Goal: Task Accomplishment & Management: Manage account settings

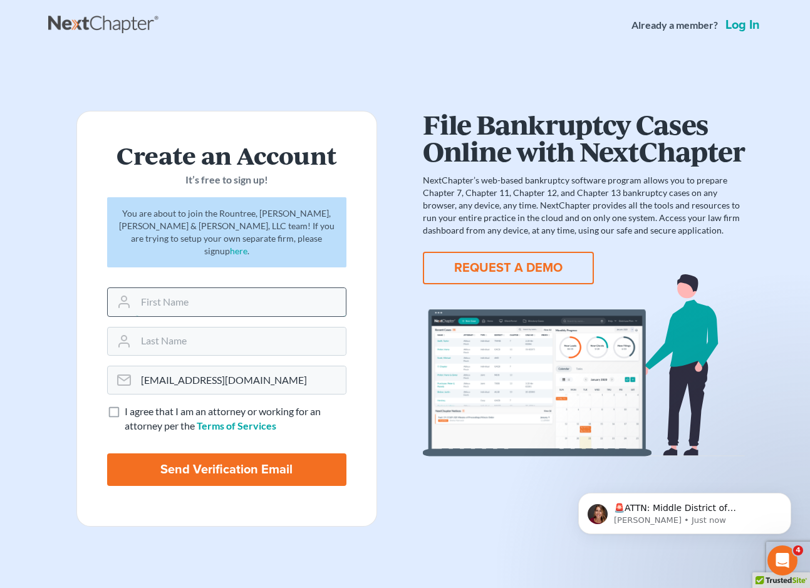
click at [259, 288] on input "text" at bounding box center [241, 302] width 210 height 28
type input "Alena"
type input "[PERSON_NAME]"
click at [125, 405] on label "I agree that I am an attorney or working for an attorney per the Terms of Servi…" at bounding box center [236, 419] width 222 height 29
click at [130, 405] on input "I agree that I am an attorney or working for an attorney per the Terms of Servi…" at bounding box center [134, 409] width 8 height 8
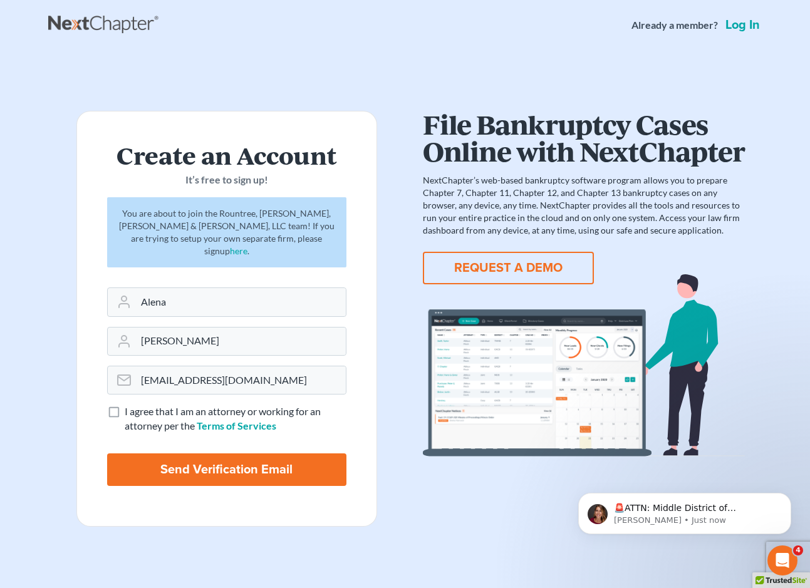
checkbox input "true"
click at [239, 457] on input "Send Verification Email" at bounding box center [226, 470] width 239 height 33
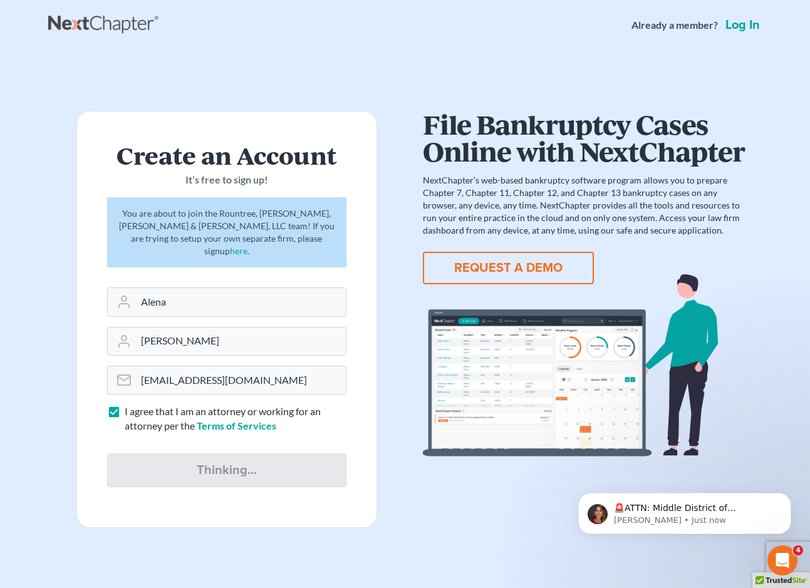
type input "Thinking..."
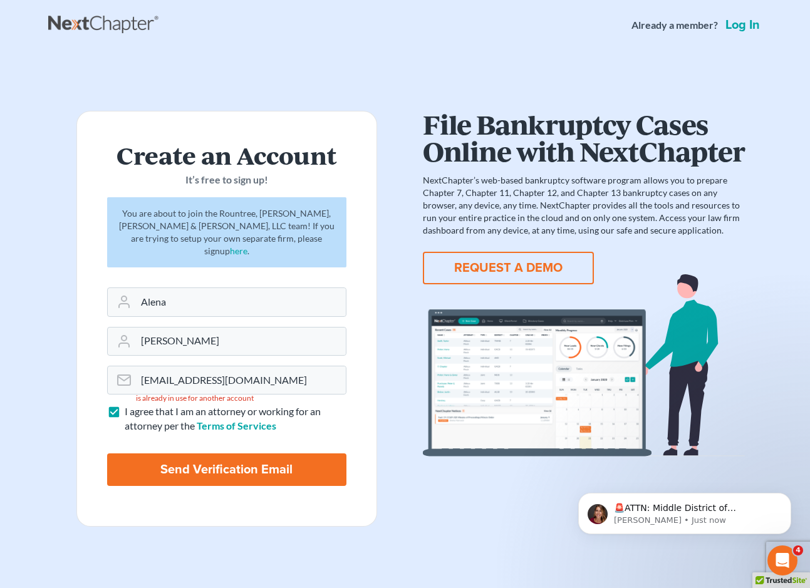
click at [735, 23] on link "Log in" at bounding box center [742, 25] width 39 height 13
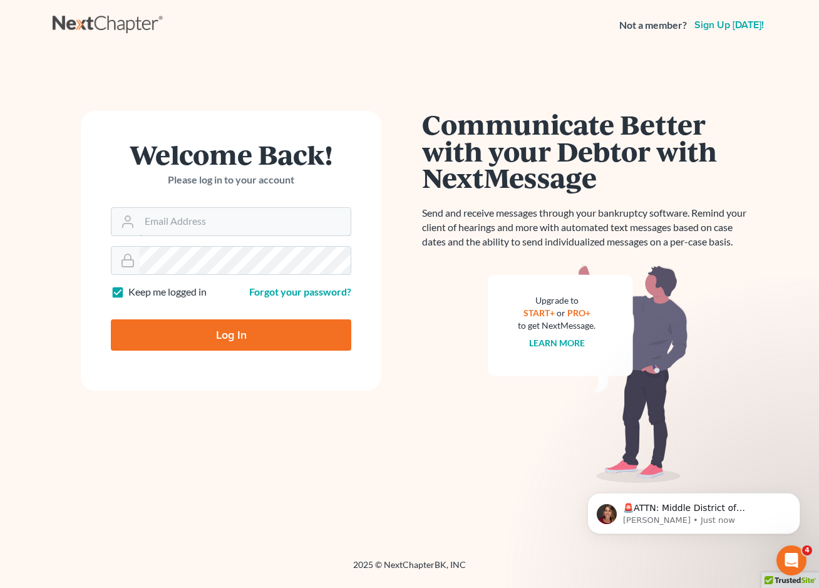
type input "[EMAIL_ADDRESS][DOMAIN_NAME]"
click at [187, 342] on input "Log In" at bounding box center [231, 334] width 241 height 31
type input "Thinking..."
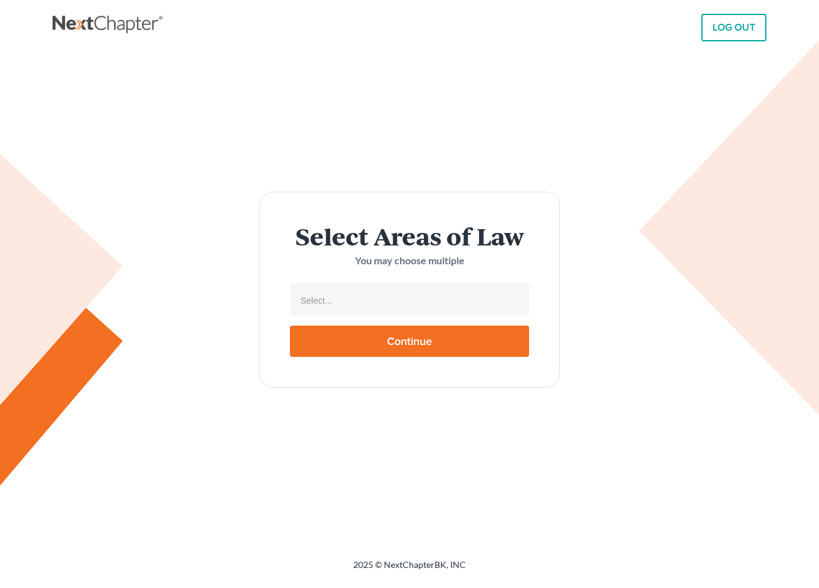
select select
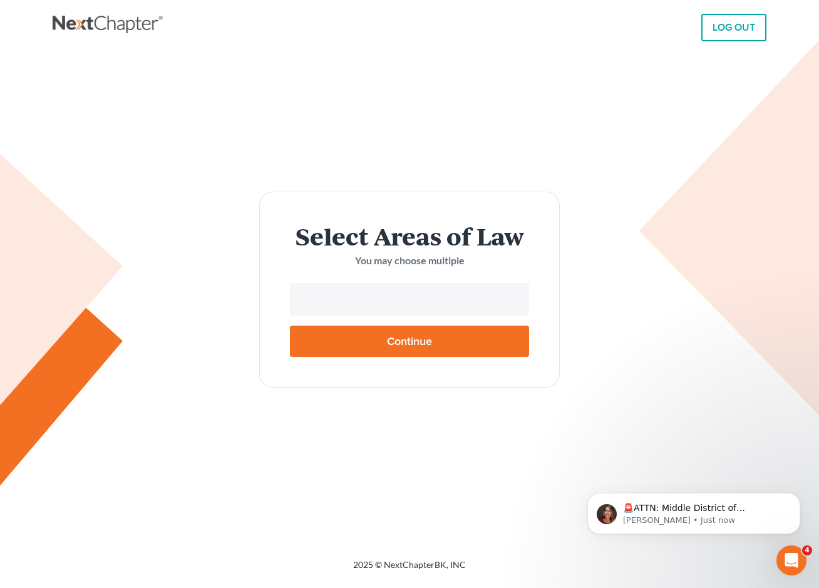
click at [447, 293] on input "text" at bounding box center [409, 300] width 222 height 19
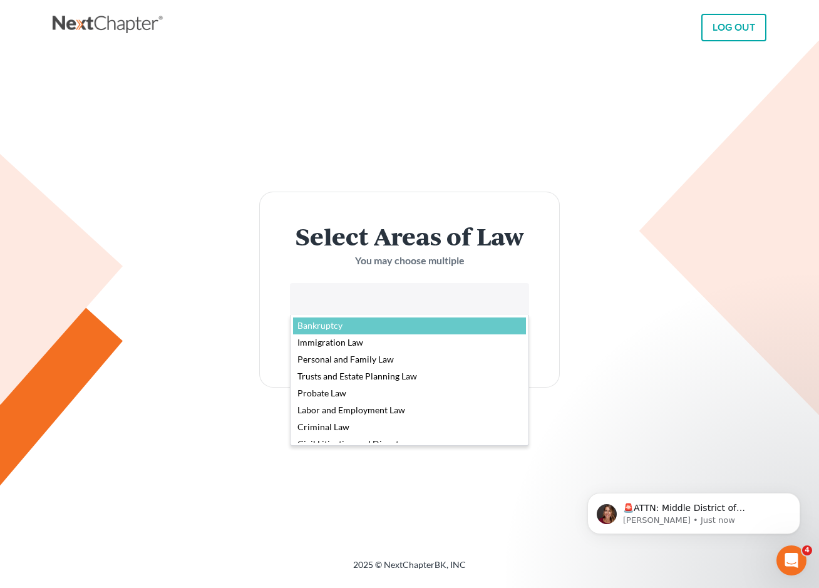
select select "4556"
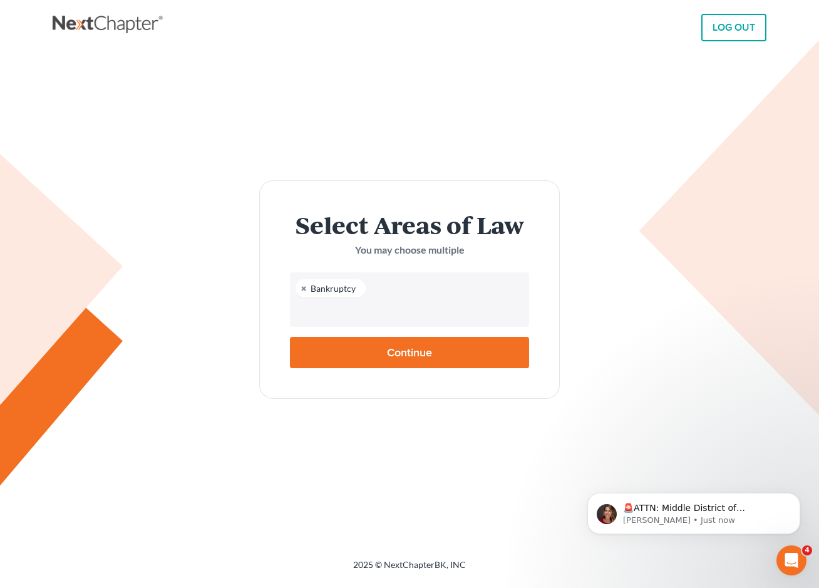
click at [425, 343] on input "Continue" at bounding box center [409, 352] width 239 height 31
type input "Thinking..."
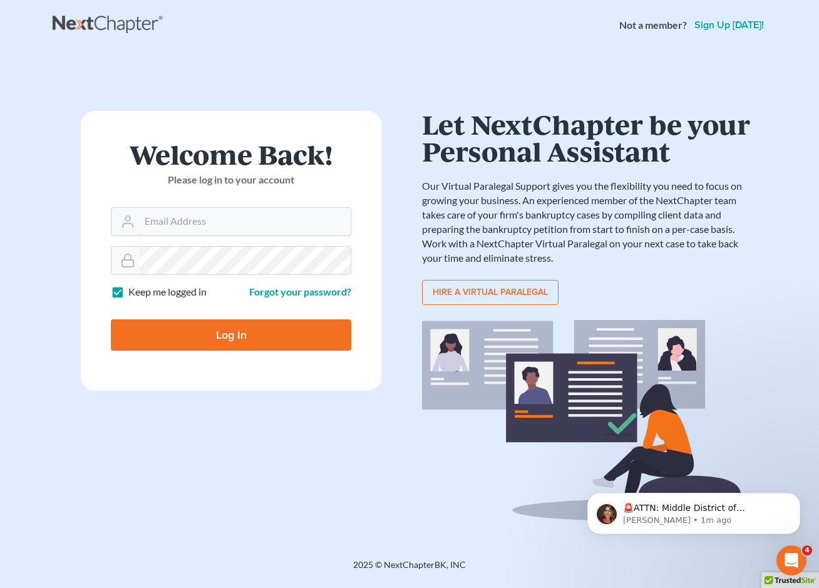
type input "[EMAIL_ADDRESS][DOMAIN_NAME]"
click at [269, 343] on input "Log In" at bounding box center [231, 334] width 241 height 31
type input "Thinking..."
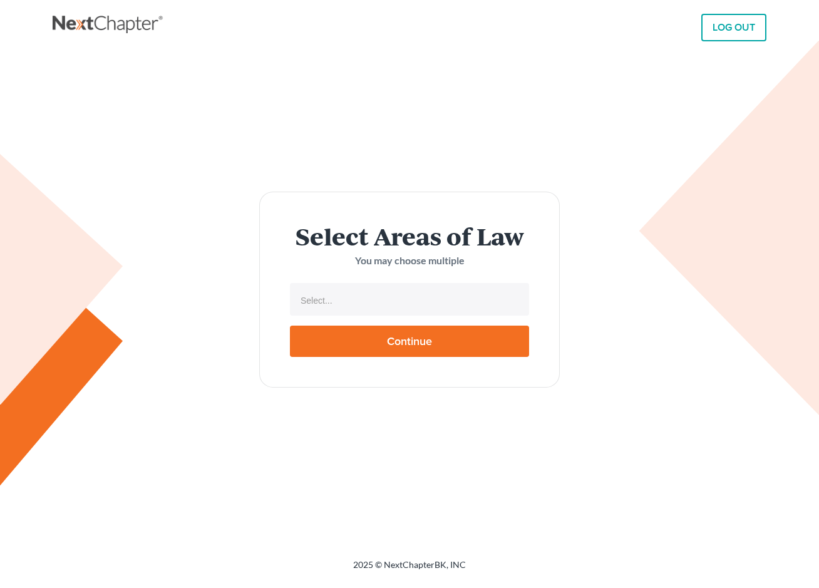
select select
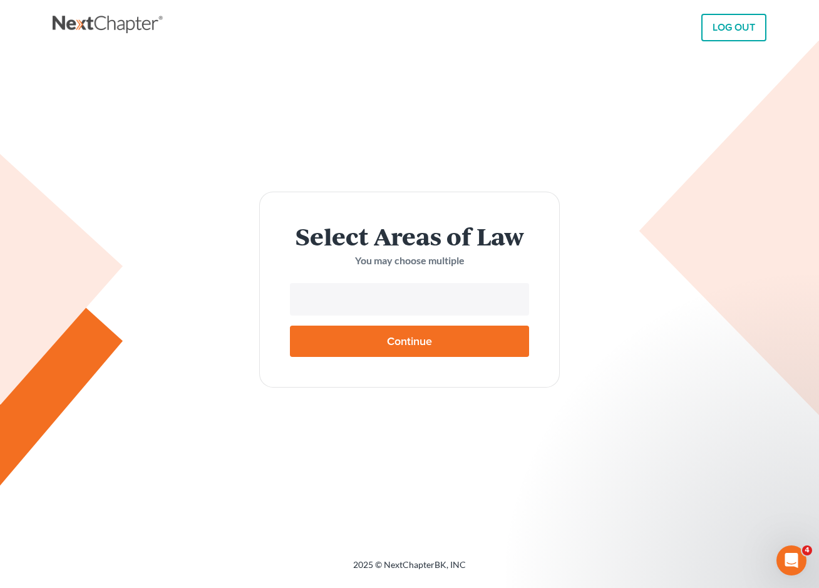
click at [363, 296] on input "text" at bounding box center [409, 300] width 222 height 19
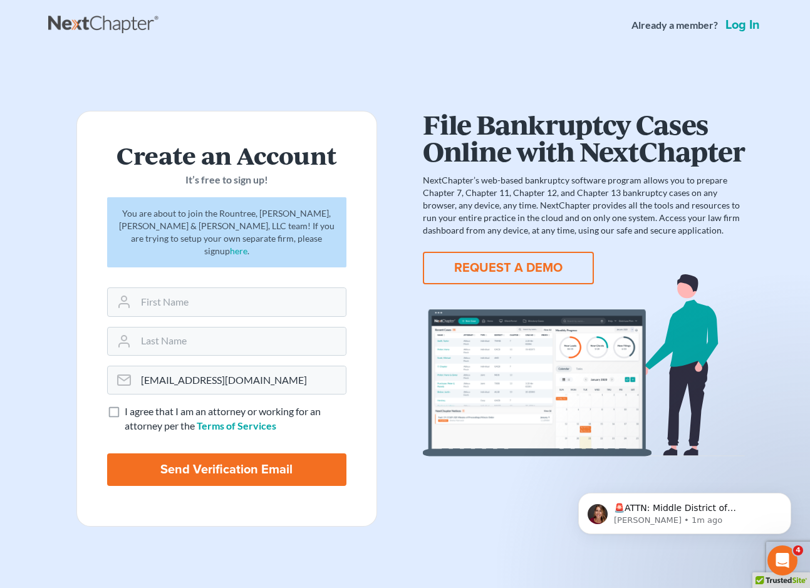
click at [750, 29] on link "Log in" at bounding box center [742, 25] width 39 height 13
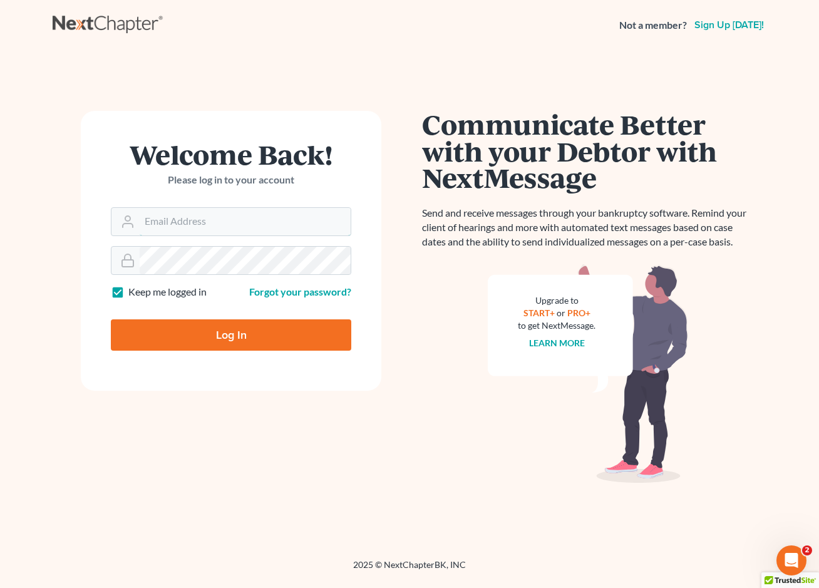
type input "[EMAIL_ADDRESS][DOMAIN_NAME]"
click at [303, 334] on input "Log In" at bounding box center [231, 334] width 241 height 31
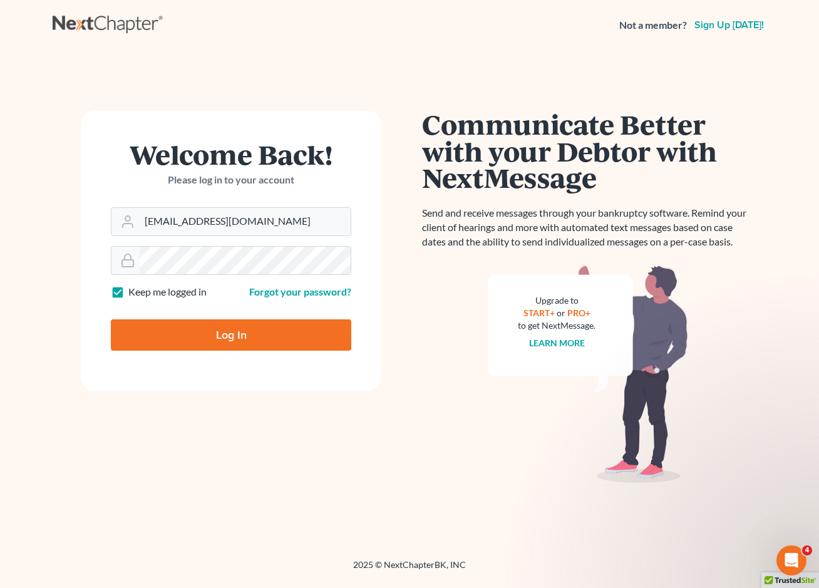
type input "Thinking..."
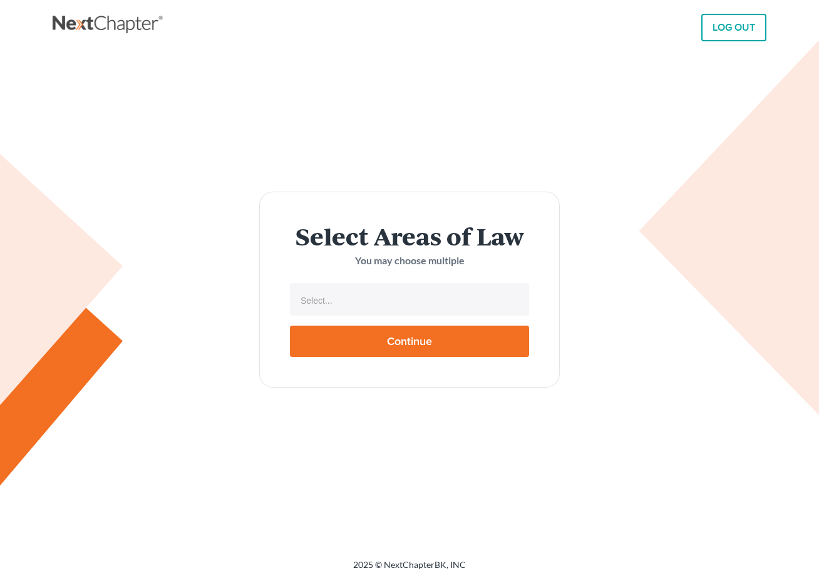
select select
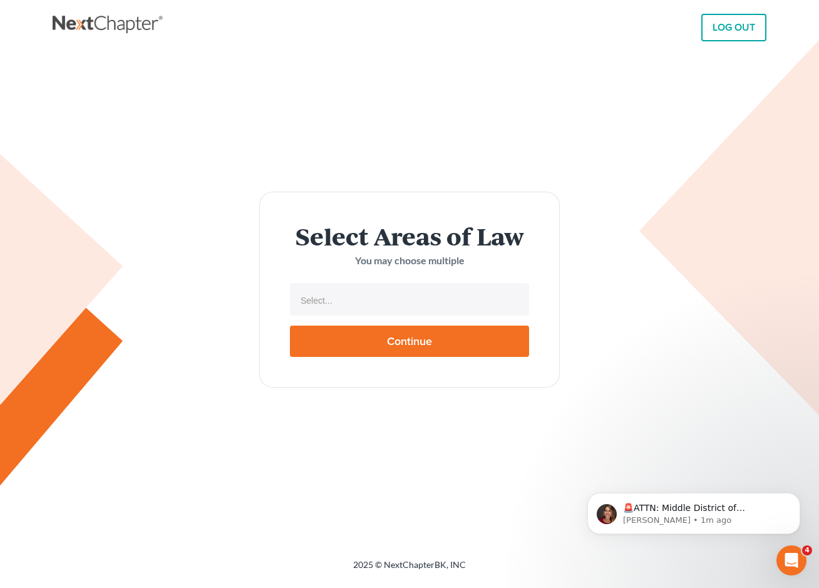
click at [403, 316] on ul "Select..." at bounding box center [409, 299] width 239 height 33
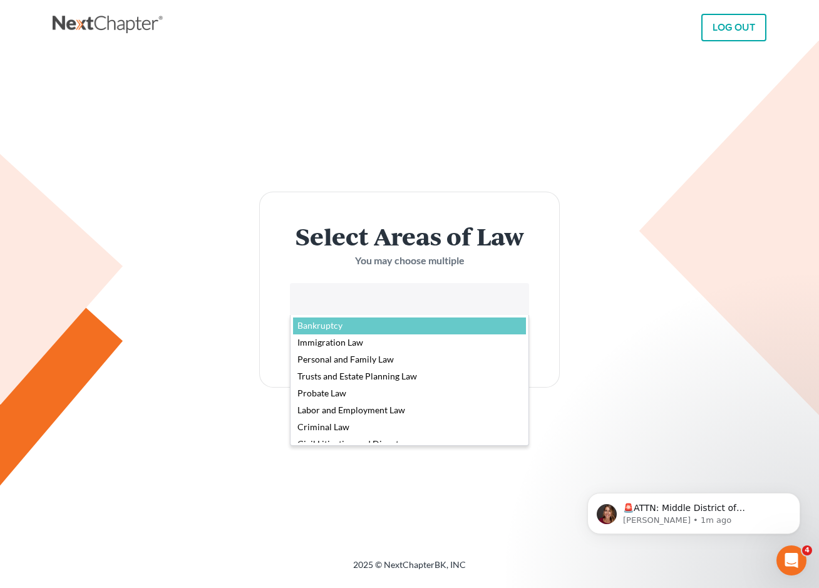
paste input "Rountree, Leitman, Klein & Geer, LLC"
type input "Rountree, Leitman, Klein & Geer, LLC"
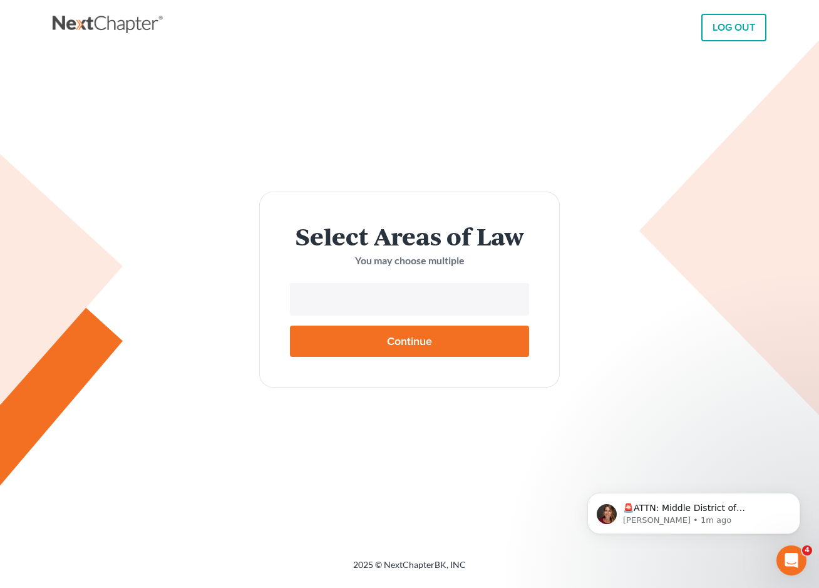
click at [469, 339] on body "LOG OUT Select Areas of Law You may choose multiple Bankruptcy Immigration Law …" at bounding box center [409, 294] width 819 height 588
type input "Select..."
click at [751, 34] on link "LOG OUT" at bounding box center [734, 28] width 65 height 28
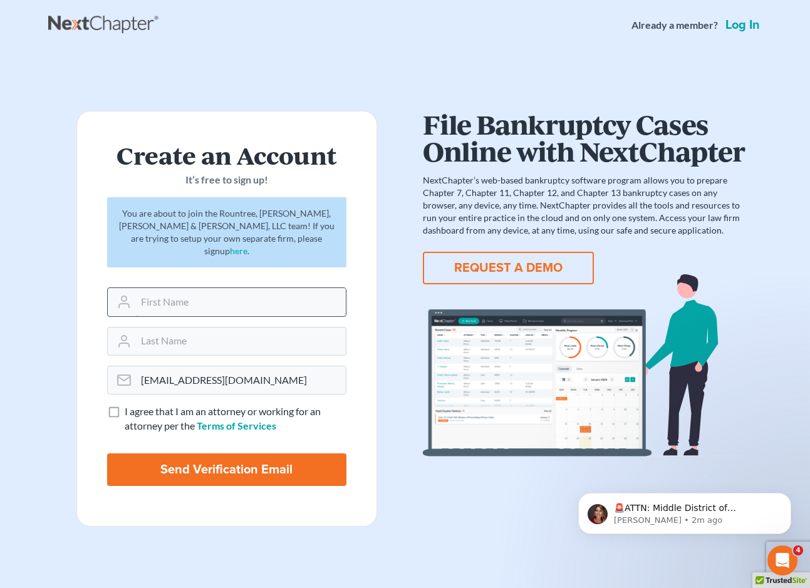
click at [220, 288] on input "text" at bounding box center [241, 302] width 210 height 28
type input "Alena"
type input "[PERSON_NAME]"
click at [125, 405] on label "I agree that I am an attorney or working for an attorney per the Terms of Servi…" at bounding box center [236, 419] width 222 height 29
click at [130, 405] on input "I agree that I am an attorney or working for an attorney per the Terms of Servi…" at bounding box center [134, 409] width 8 height 8
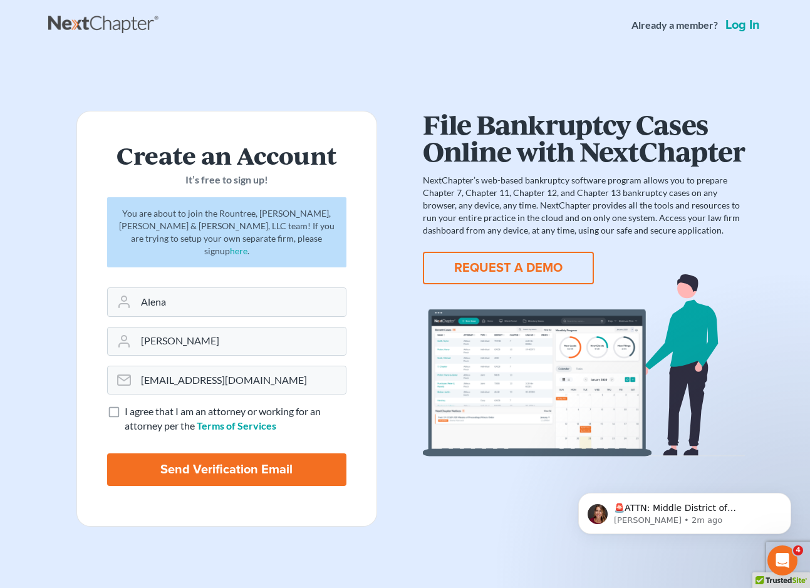
checkbox input "true"
click at [150, 454] on input "Send Verification Email" at bounding box center [226, 470] width 239 height 33
type input "Thinking..."
click at [732, 27] on link "Log in" at bounding box center [742, 25] width 39 height 13
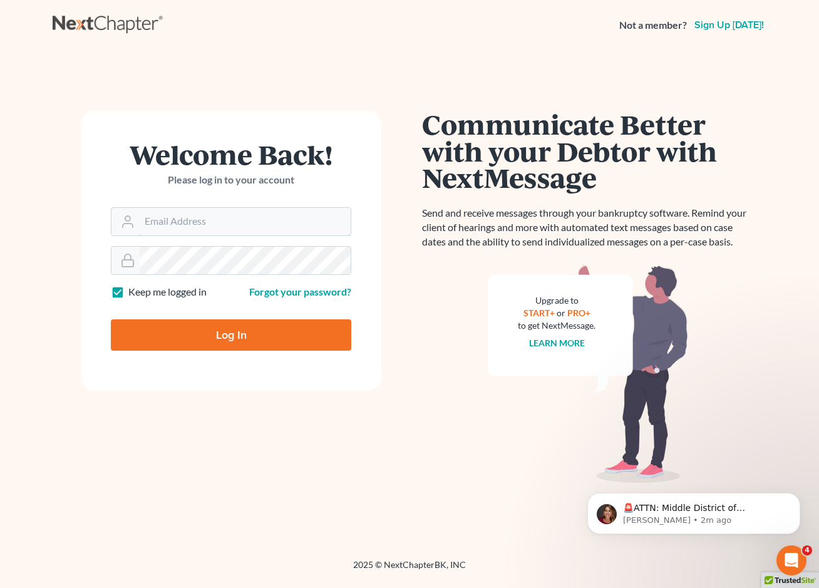
type input "[EMAIL_ADDRESS][DOMAIN_NAME]"
click at [293, 346] on input "Log In" at bounding box center [231, 334] width 241 height 31
type input "Thinking..."
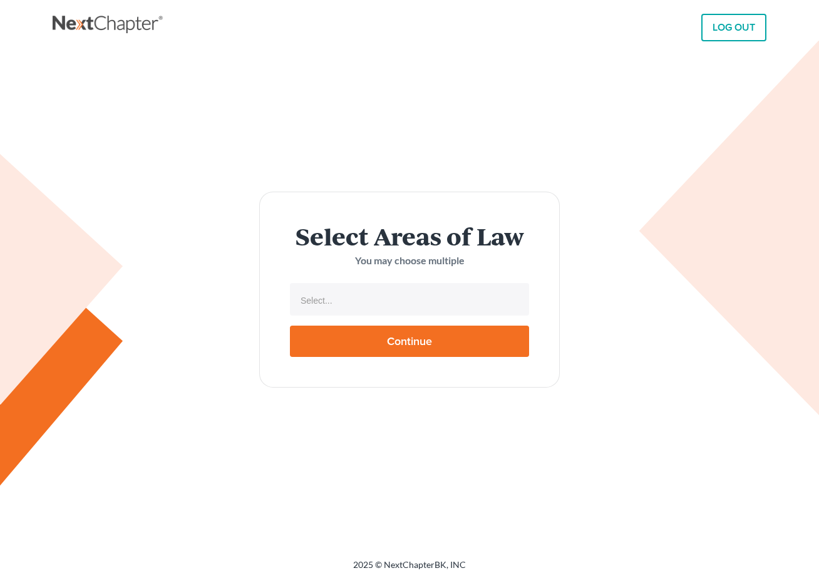
select select
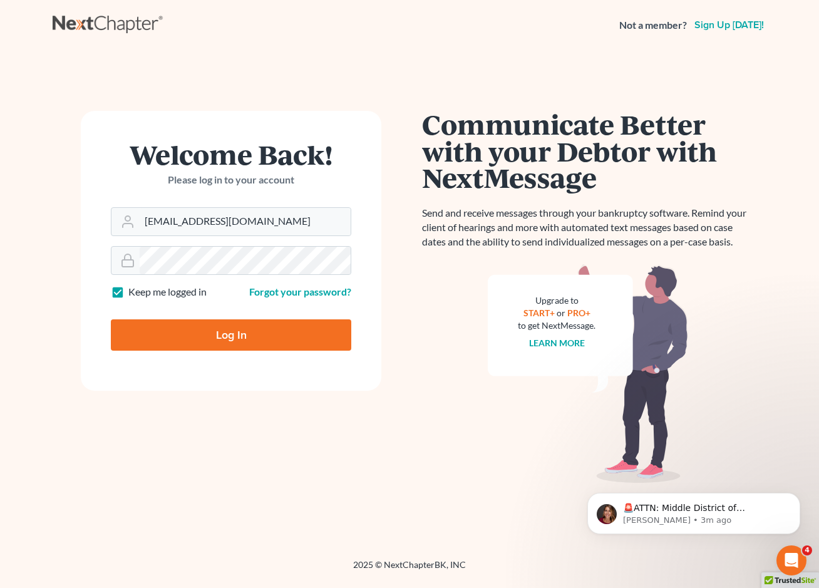
click at [139, 294] on label "Keep me logged in" at bounding box center [167, 292] width 78 height 14
click at [139, 293] on input "Keep me logged in" at bounding box center [137, 289] width 8 height 8
checkbox input "false"
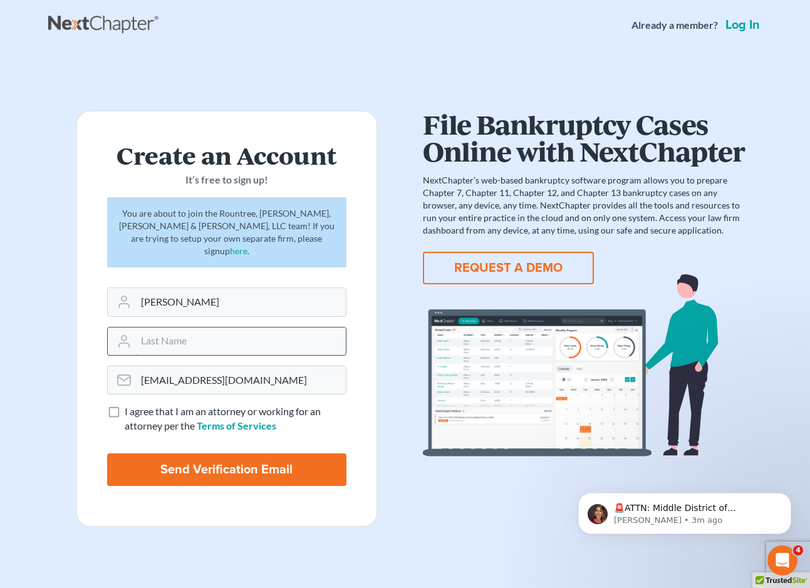
type input "[PERSON_NAME]"
click at [152, 328] on input "text" at bounding box center [241, 342] width 210 height 28
type input "[PERSON_NAME]"
click at [125, 405] on label "I agree that I am an attorney or working for an attorney per the Terms of Servi…" at bounding box center [236, 419] width 222 height 29
click at [130, 405] on input "I agree that I am an attorney or working for an attorney per the Terms of Servi…" at bounding box center [134, 409] width 8 height 8
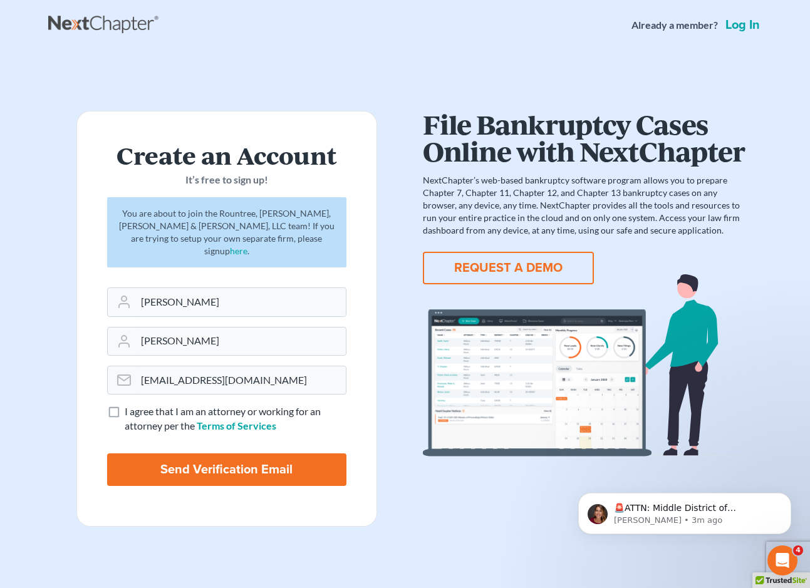
checkbox input "true"
click at [190, 463] on input "Send Verification Email" at bounding box center [226, 470] width 239 height 33
type input "Thinking..."
click at [786, 556] on icon "Open Intercom Messenger" at bounding box center [781, 559] width 21 height 21
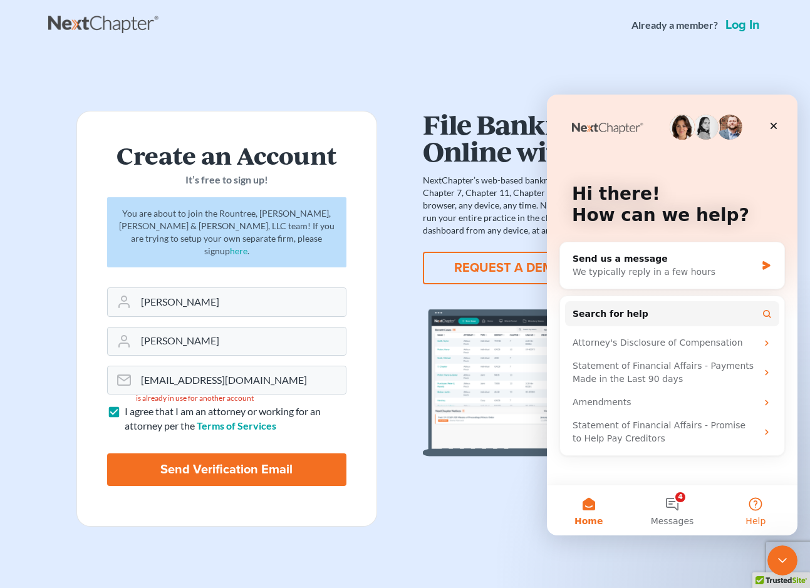
click at [744, 509] on button "Help" at bounding box center [755, 510] width 83 height 50
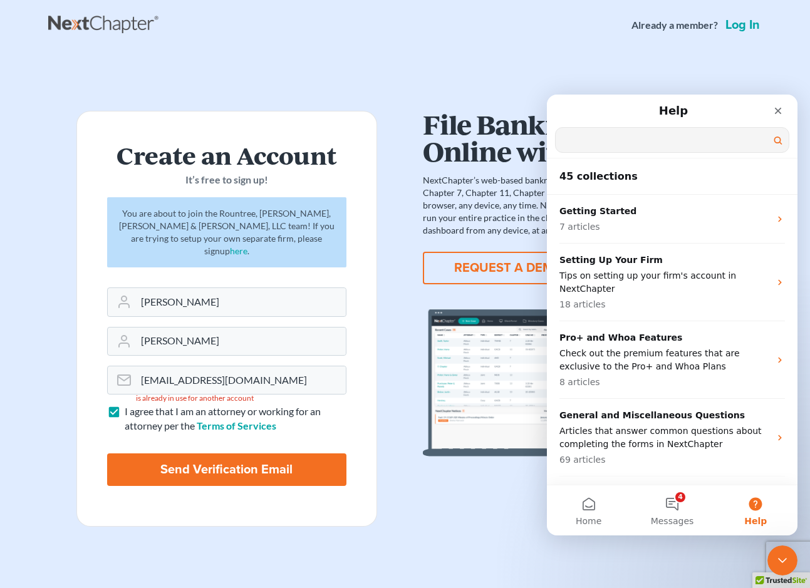
click at [646, 141] on input "Search for help" at bounding box center [672, 140] width 233 height 24
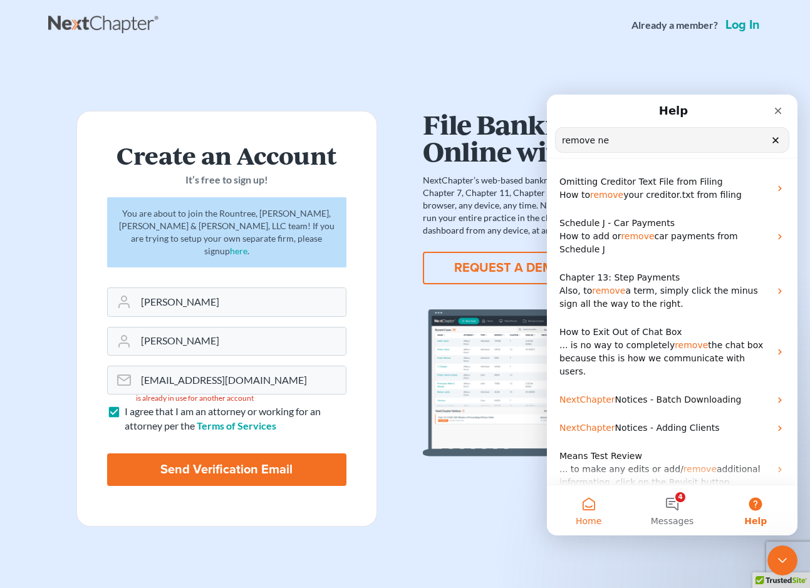
type input "remove ne"
click at [584, 502] on button "Home" at bounding box center [588, 510] width 83 height 50
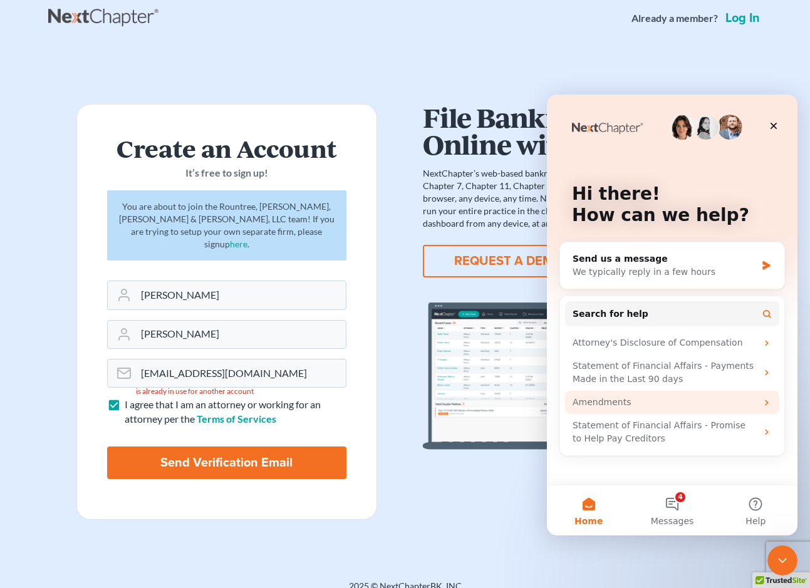
scroll to position [9, 0]
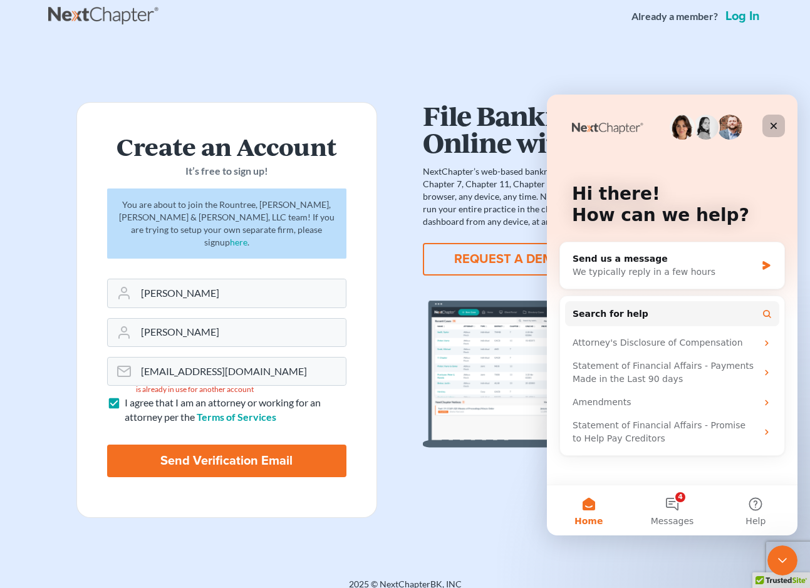
click at [772, 127] on icon "Close" at bounding box center [774, 126] width 7 height 7
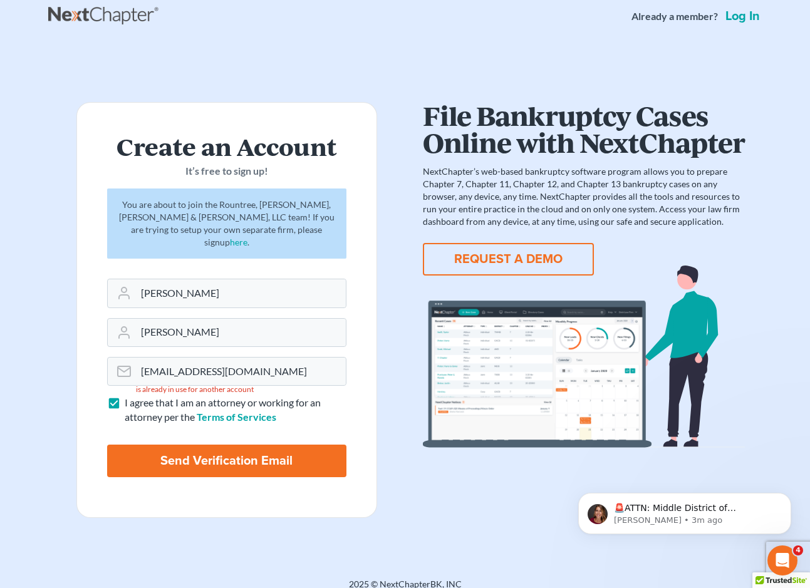
scroll to position [0, 0]
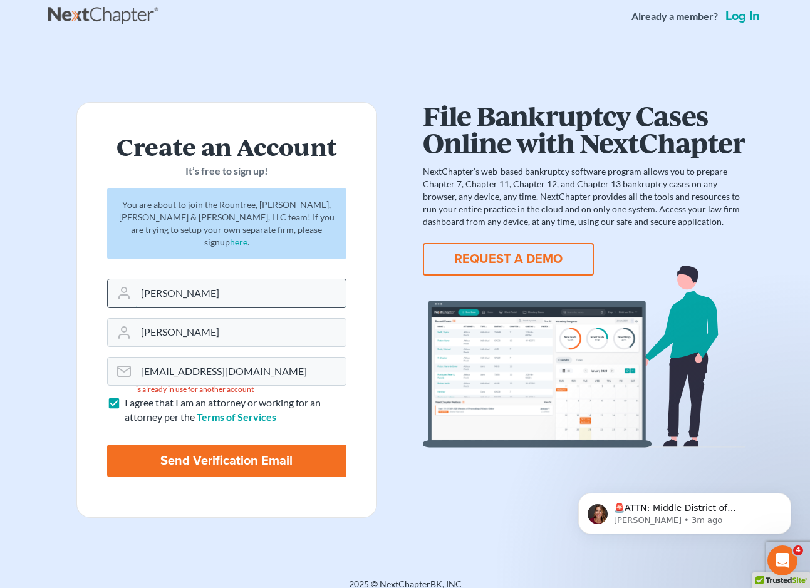
click at [237, 284] on input "Laney" at bounding box center [241, 293] width 210 height 28
click at [426, 81] on div "Create an Account It’s free to sign up! You are about to join the Rountree, Lei…" at bounding box center [405, 295] width 714 height 446
click at [751, 259] on div "File Bankruptcy Cases Online with NextChapter NextChapter’s web-based bankruptc…" at bounding box center [583, 310] width 357 height 416
click at [140, 365] on input "[EMAIL_ADDRESS][DOMAIN_NAME]" at bounding box center [241, 372] width 210 height 28
click at [389, 121] on div "Create an Account It’s free to sign up! You are about to join the Rountree, Lei…" at bounding box center [226, 310] width 357 height 416
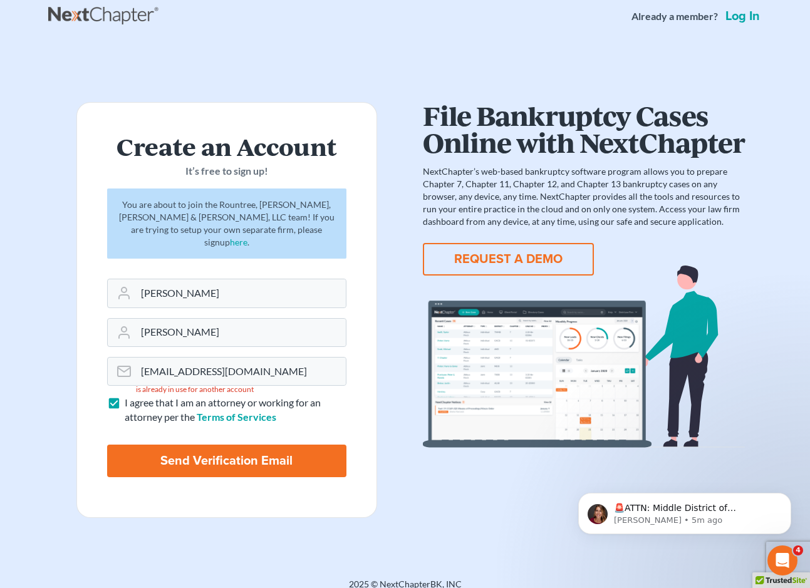
click at [737, 16] on link "Log in" at bounding box center [742, 16] width 39 height 13
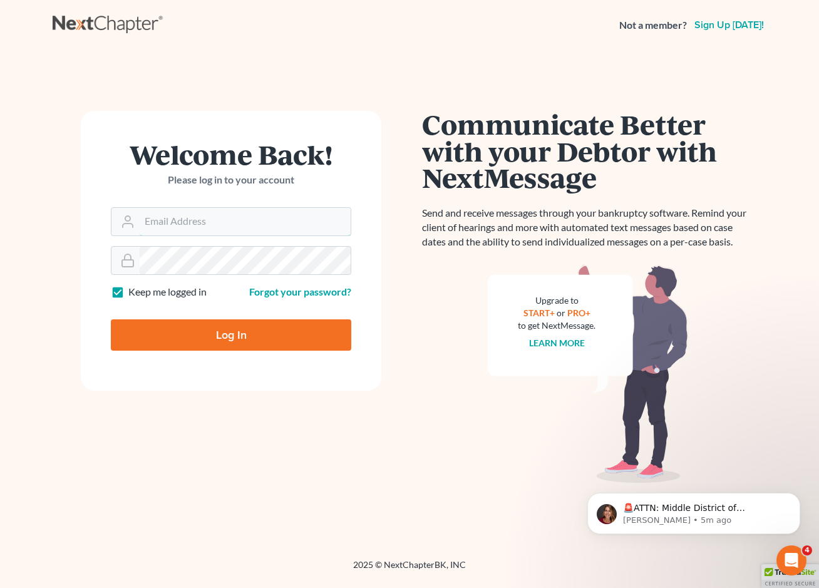
type input "[EMAIL_ADDRESS][DOMAIN_NAME]"
click at [319, 327] on input "Log In" at bounding box center [231, 334] width 241 height 31
type input "Thinking..."
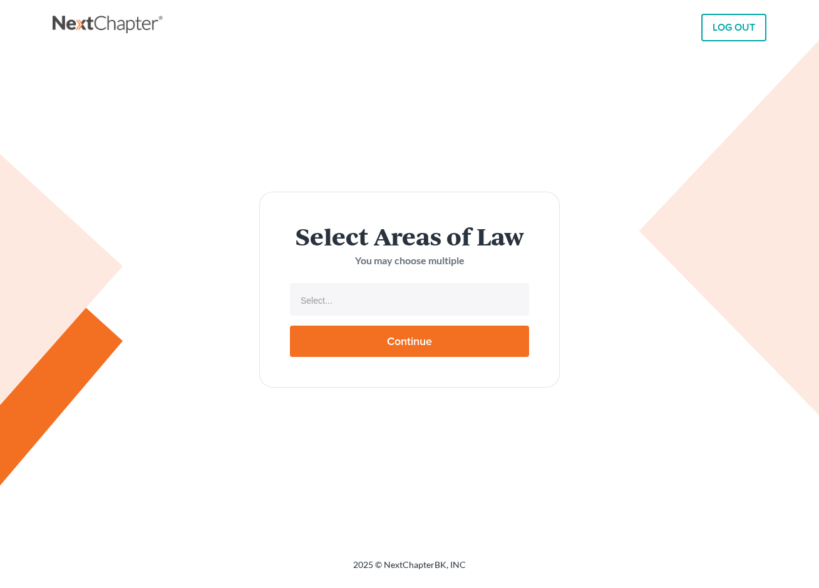
select select
click at [388, 304] on input "text" at bounding box center [409, 300] width 222 height 19
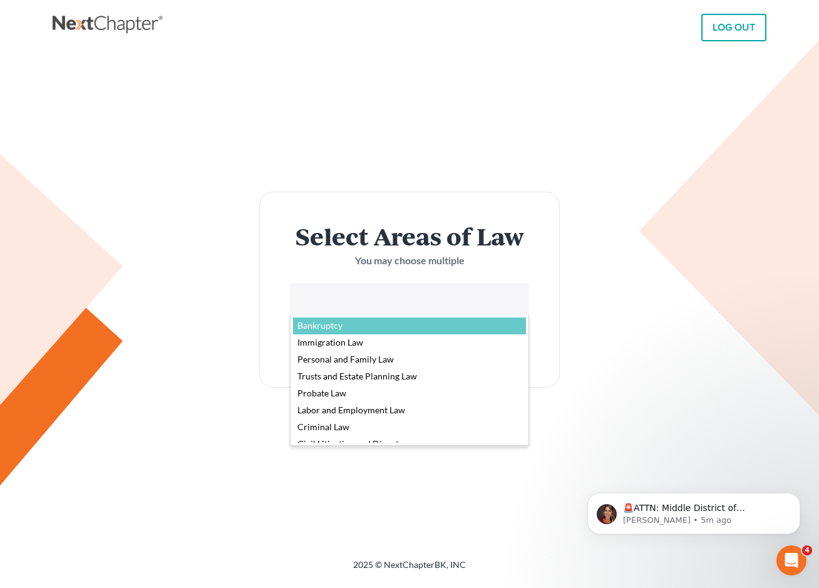
select select "4556"
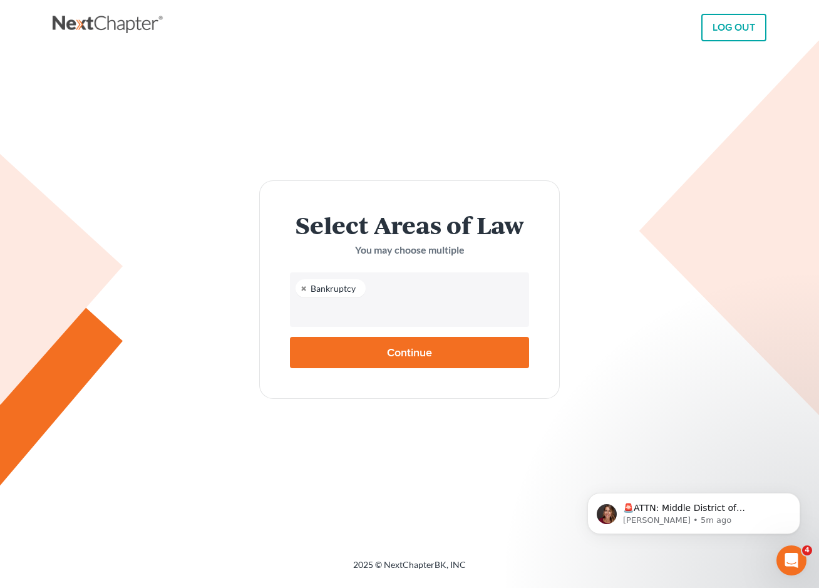
click at [380, 355] on input "Continue" at bounding box center [409, 352] width 239 height 31
type input "Thinking..."
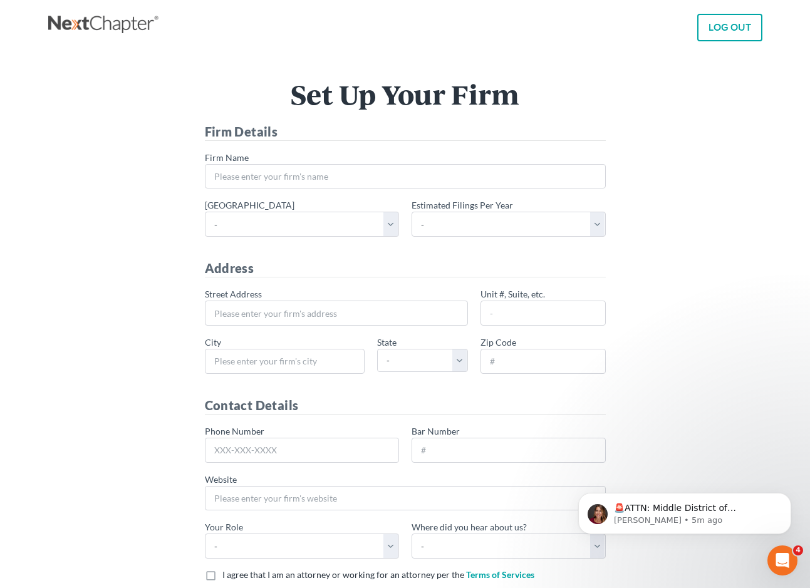
click at [87, 9] on nav "LOG OUT" at bounding box center [405, 25] width 810 height 50
click at [90, 19] on link at bounding box center [104, 25] width 113 height 23
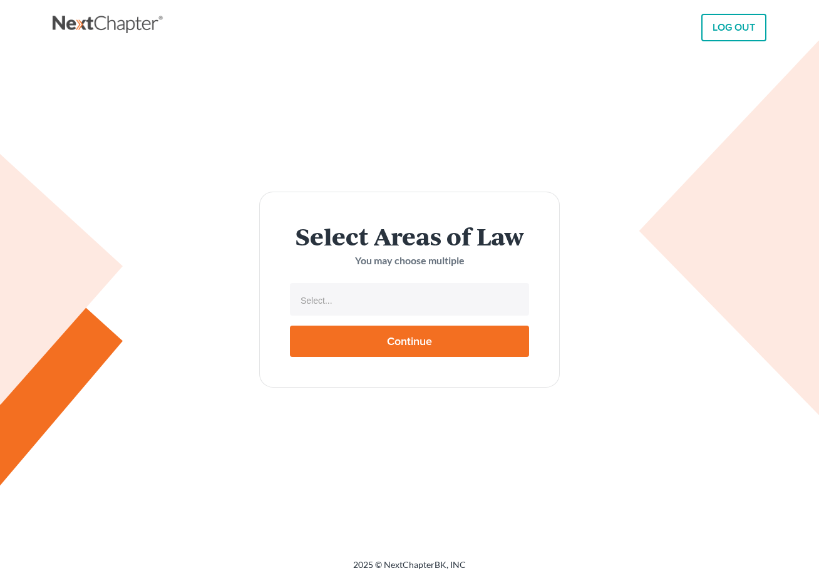
select select
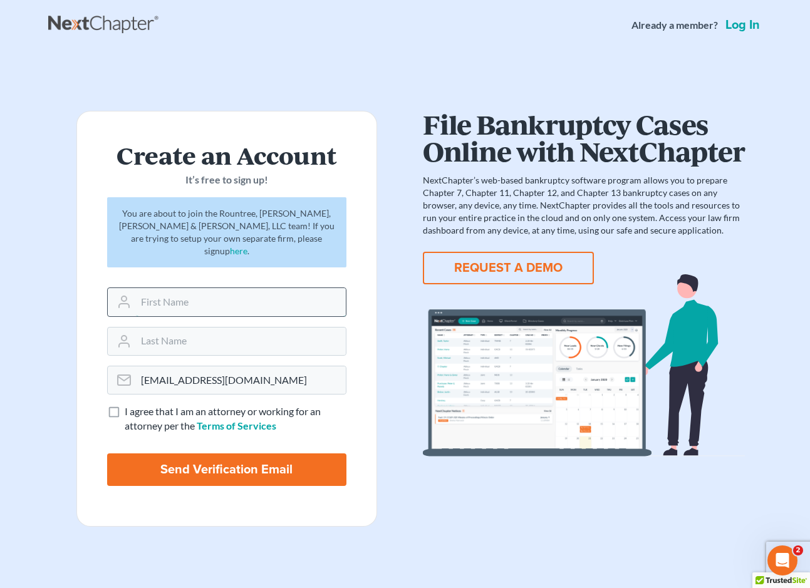
click at [188, 299] on input "text" at bounding box center [241, 302] width 210 height 28
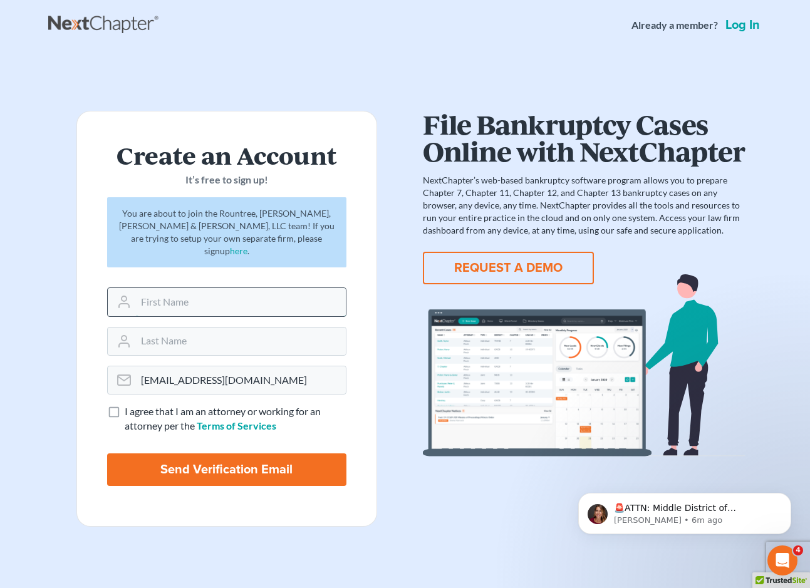
type input "[PERSON_NAME]"
click at [172, 454] on input "Send Verification Email" at bounding box center [226, 470] width 239 height 33
type input "Thinking..."
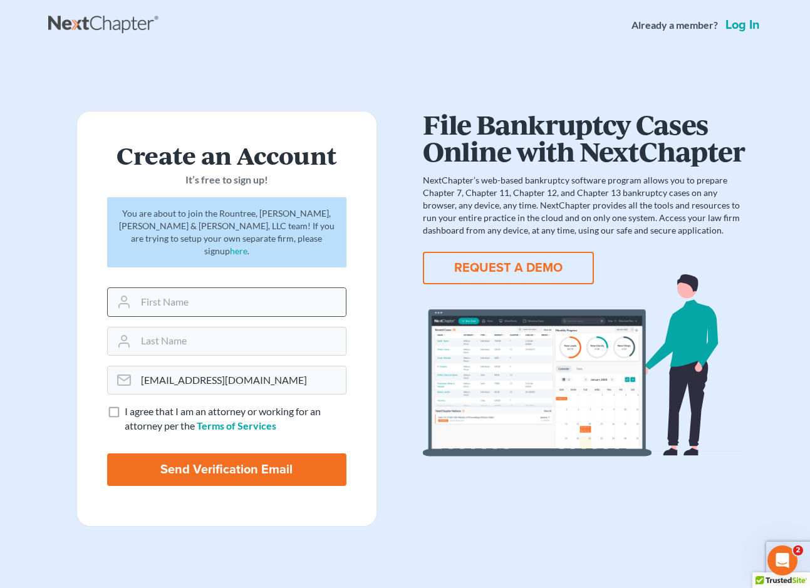
click at [309, 304] on div at bounding box center [226, 302] width 239 height 29
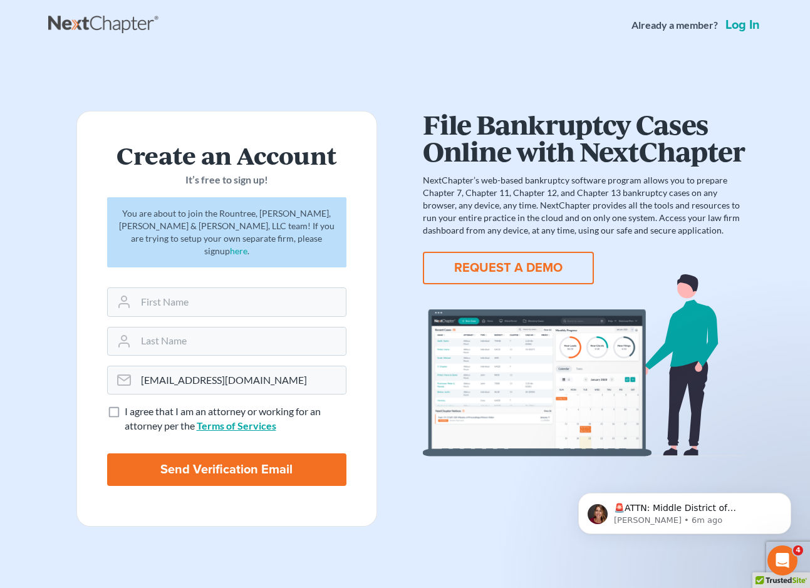
click at [224, 420] on link "Terms of Services" at bounding box center [237, 426] width 80 height 12
click at [223, 300] on input "text" at bounding box center [241, 302] width 210 height 28
type input "[PERSON_NAME]"
click at [127, 294] on icon at bounding box center [124, 301] width 15 height 15
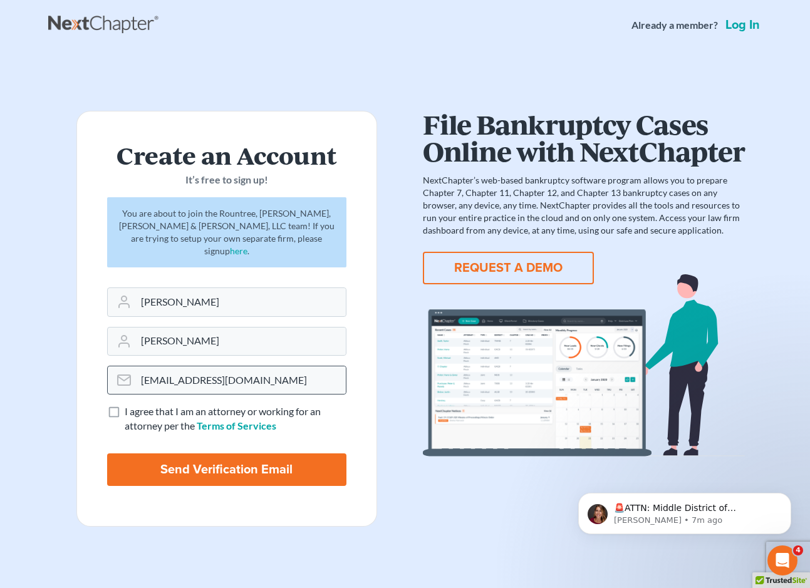
drag, startPoint x: 120, startPoint y: 320, endPoint x: 119, endPoint y: 377, distance: 57.0
click at [120, 328] on div at bounding box center [122, 342] width 28 height 28
click at [119, 373] on icon at bounding box center [124, 380] width 15 height 15
click at [318, 456] on input "Send Verification Email" at bounding box center [226, 470] width 239 height 33
type input "Thinking..."
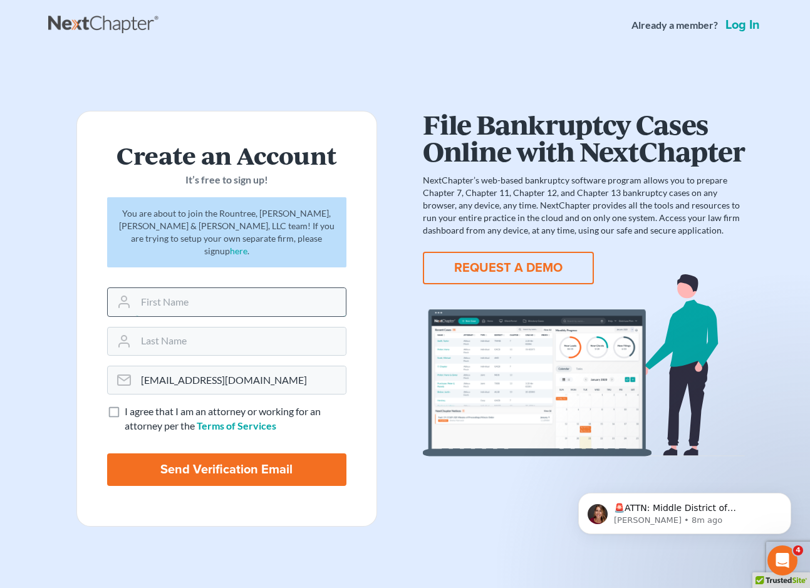
click at [249, 294] on input "text" at bounding box center [241, 302] width 210 height 28
type input "[PERSON_NAME]"
click at [125, 405] on label "I agree that I am an attorney or working for an attorney per the Terms of Servi…" at bounding box center [236, 419] width 222 height 29
click at [130, 405] on input "I agree that I am an attorney or working for an attorney per the Terms of Servi…" at bounding box center [134, 409] width 8 height 8
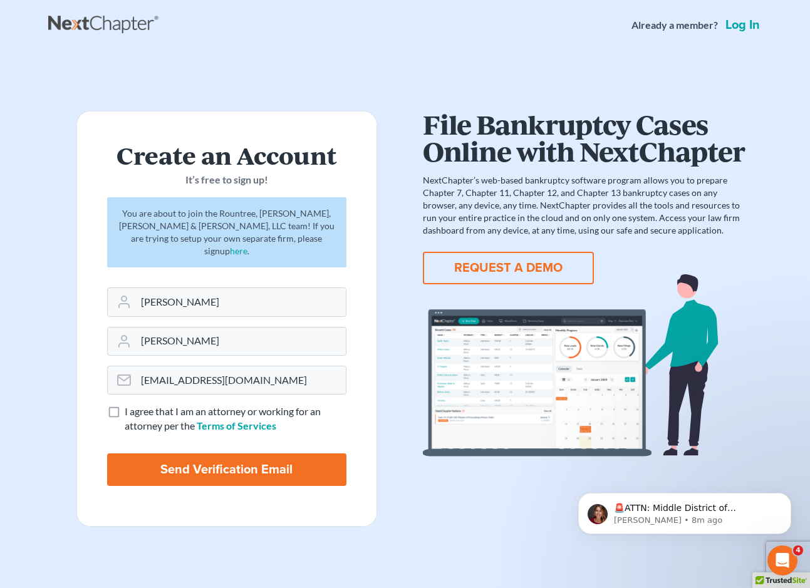
checkbox input "true"
click at [158, 459] on input "Send Verification Email" at bounding box center [226, 470] width 239 height 33
type input "Thinking..."
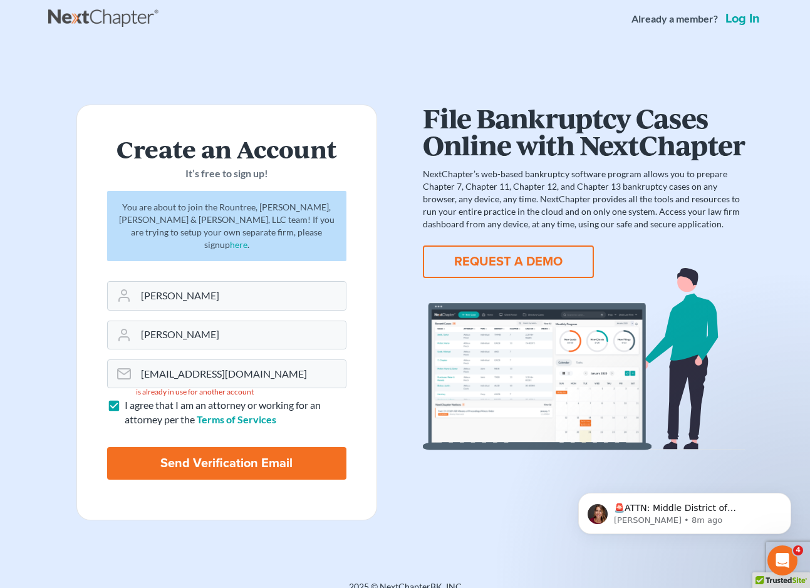
scroll to position [9, 0]
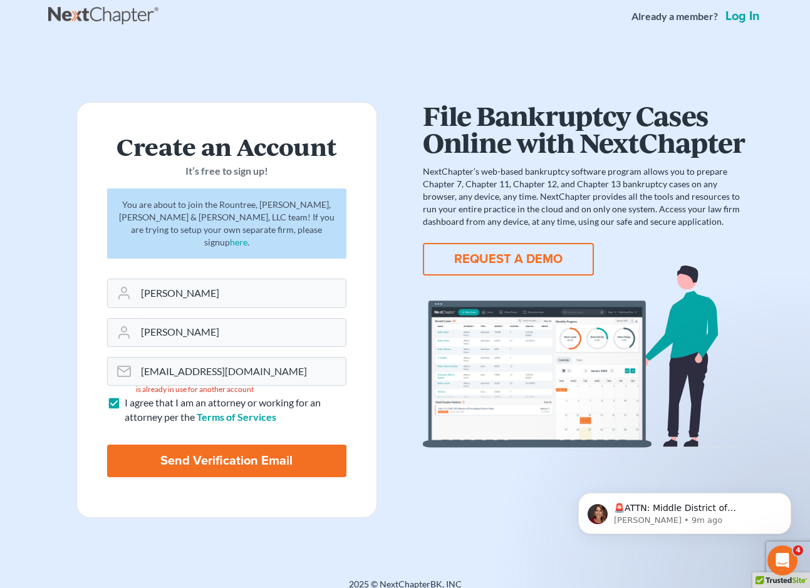
click at [424, 578] on div "2025 © NextChapterBK, INC" at bounding box center [405, 589] width 714 height 23
click at [388, 578] on div "2025 © NextChapterBK, INC" at bounding box center [405, 589] width 714 height 23
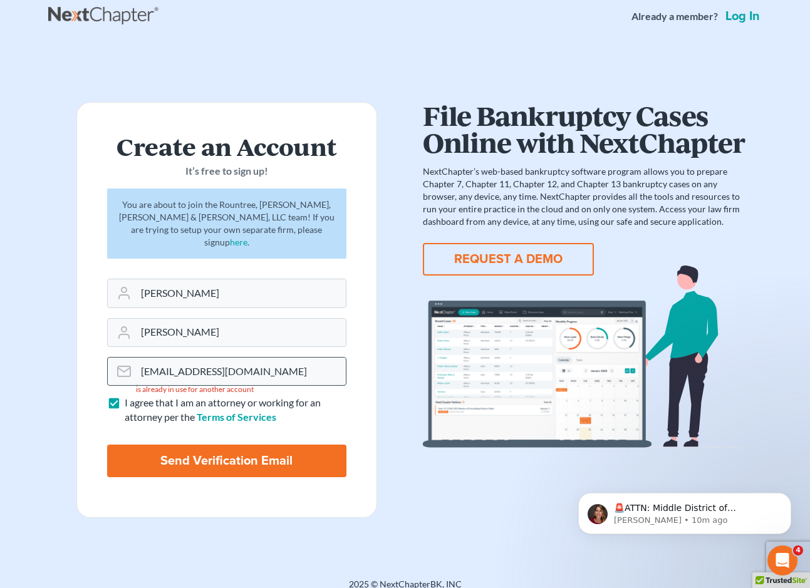
click at [296, 358] on input "[EMAIL_ADDRESS][DOMAIN_NAME]" at bounding box center [241, 372] width 210 height 28
click at [390, 292] on div "Create an Account It’s free to sign up! You are about to join the Rountree, [PE…" at bounding box center [226, 310] width 357 height 416
click at [125, 325] on icon at bounding box center [124, 332] width 15 height 15
click at [175, 172] on p "It’s free to sign up!" at bounding box center [226, 171] width 239 height 14
click at [247, 237] on link "here" at bounding box center [239, 242] width 18 height 11
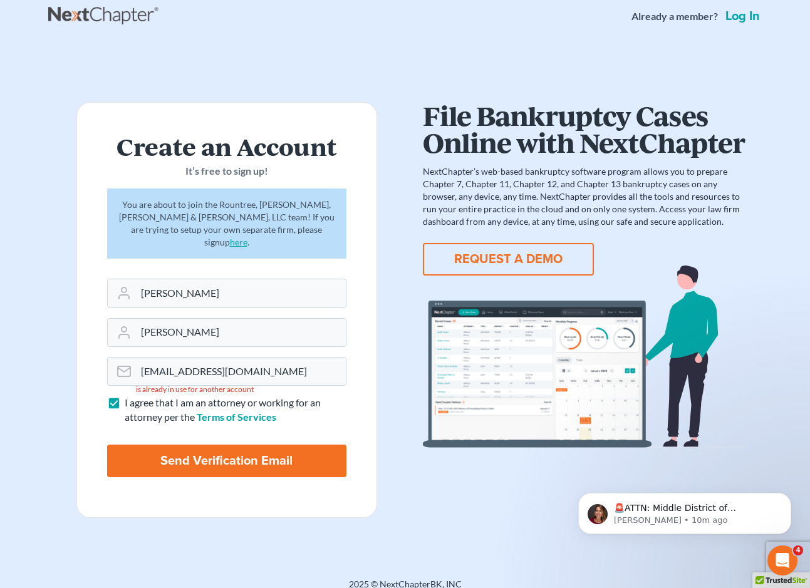
click at [247, 237] on link "here" at bounding box center [239, 242] width 18 height 11
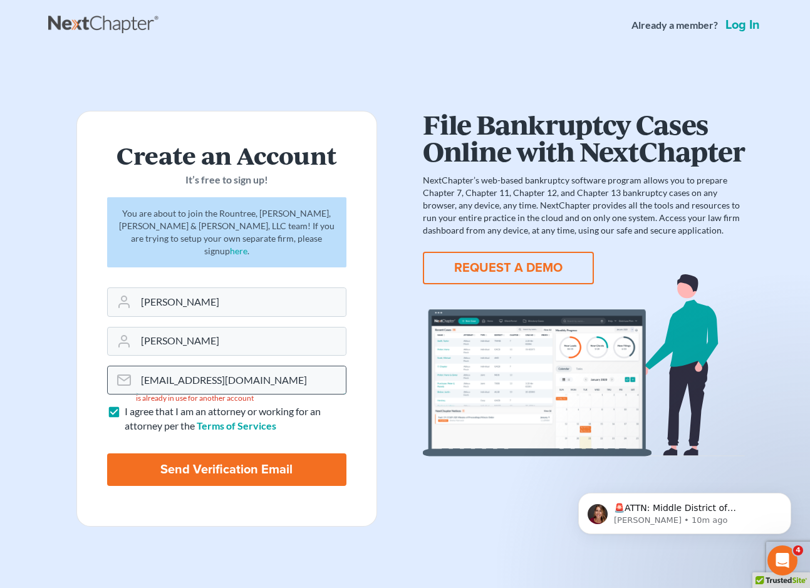
click at [147, 370] on input "[EMAIL_ADDRESS][DOMAIN_NAME]" at bounding box center [241, 380] width 210 height 28
click at [210, 333] on input "[PERSON_NAME]" at bounding box center [241, 342] width 210 height 28
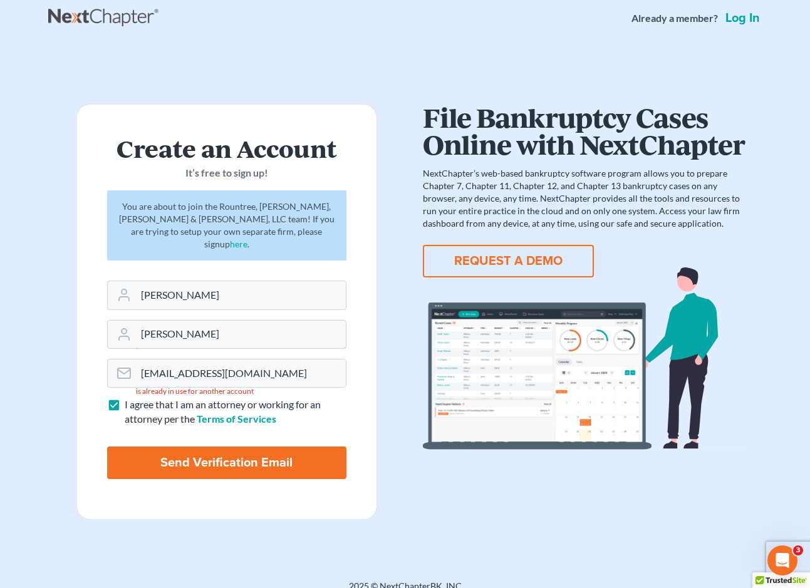
scroll to position [9, 0]
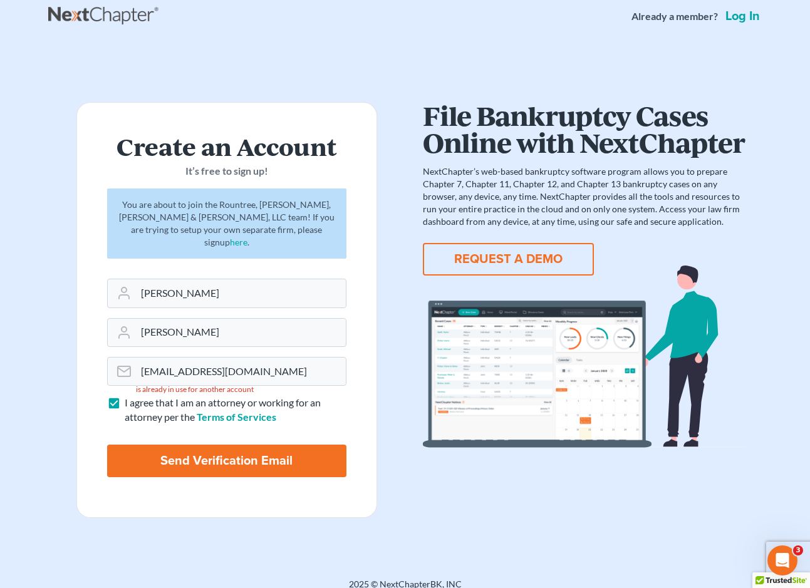
click at [393, 246] on div "Create an Account It’s free to sign up! You are about to join the Rountree, Lei…" at bounding box center [226, 310] width 357 height 416
click at [753, 23] on link "Log in" at bounding box center [742, 16] width 39 height 13
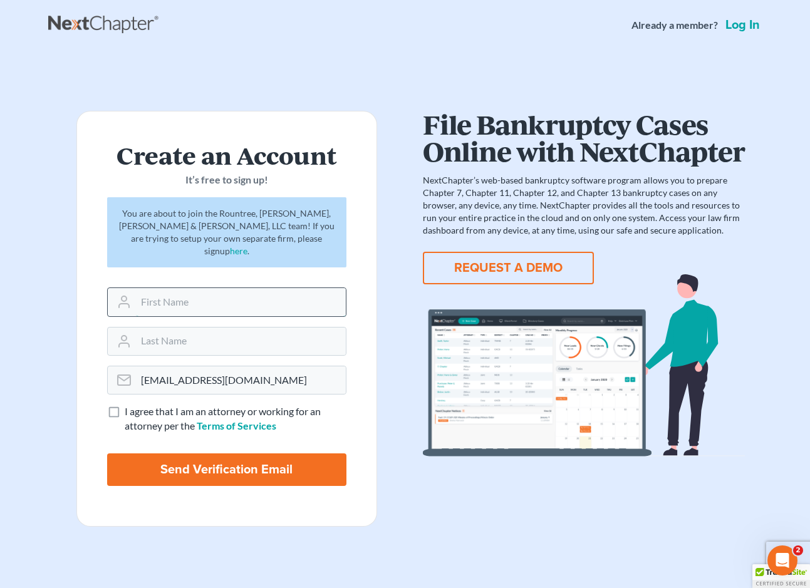
click at [146, 296] on input "text" at bounding box center [241, 302] width 210 height 28
type input "[PERSON_NAME]"
click at [125, 405] on label "I agree that I am an attorney or working for an attorney per the Terms of Servi…" at bounding box center [236, 419] width 222 height 29
click at [130, 405] on input "I agree that I am an attorney or working for an attorney per the Terms of Servi…" at bounding box center [134, 409] width 8 height 8
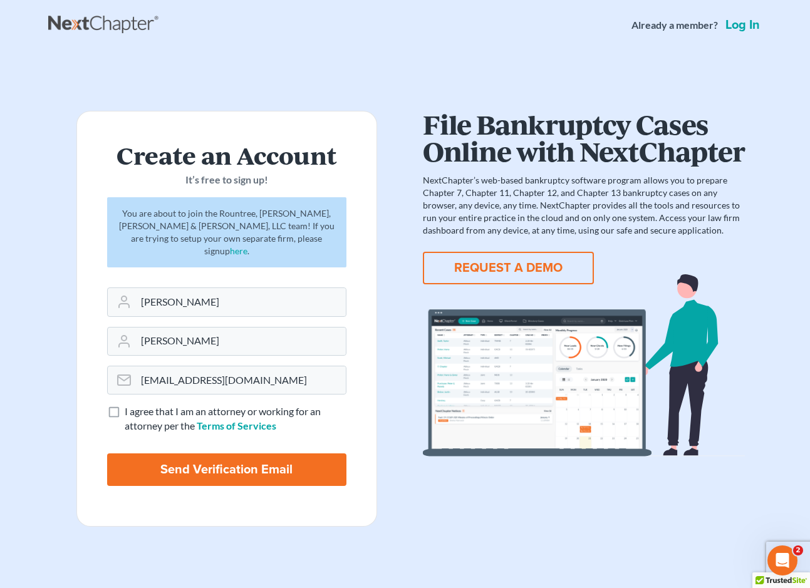
checkbox input "true"
click at [730, 21] on link "Log in" at bounding box center [742, 25] width 39 height 13
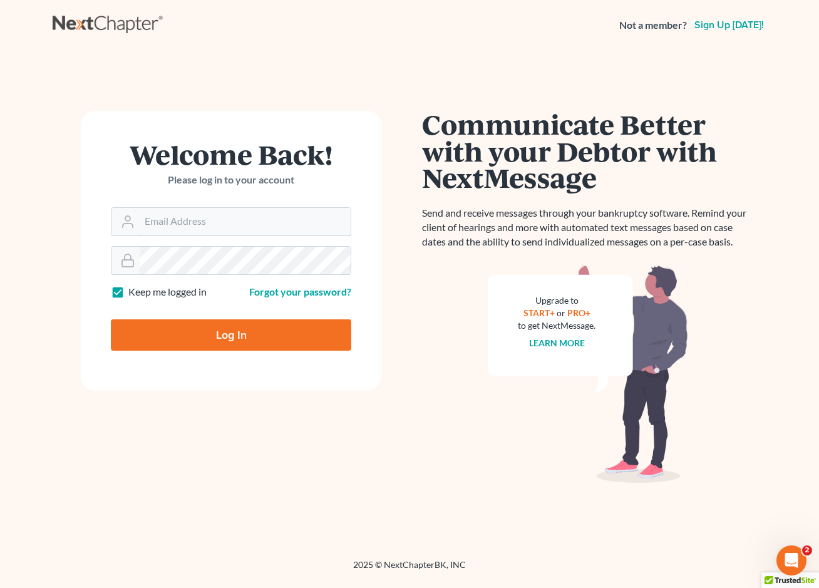
type input "[EMAIL_ADDRESS][DOMAIN_NAME]"
click at [276, 335] on input "Log In" at bounding box center [231, 334] width 241 height 31
type input "Thinking..."
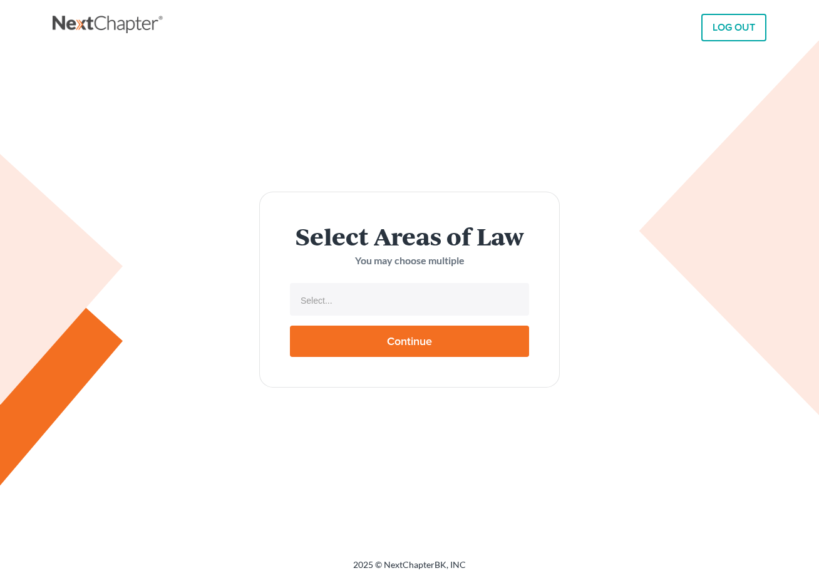
select select
click at [386, 303] on input "text" at bounding box center [409, 300] width 222 height 19
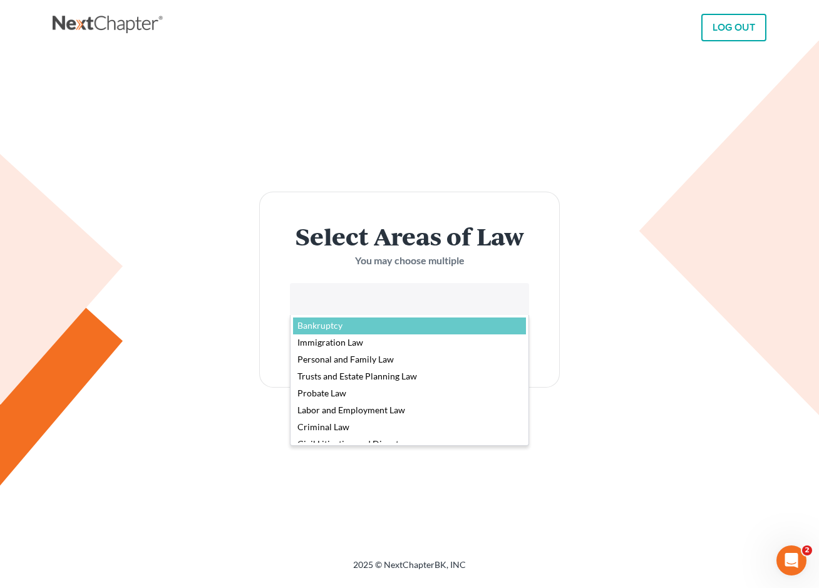
select select "4556"
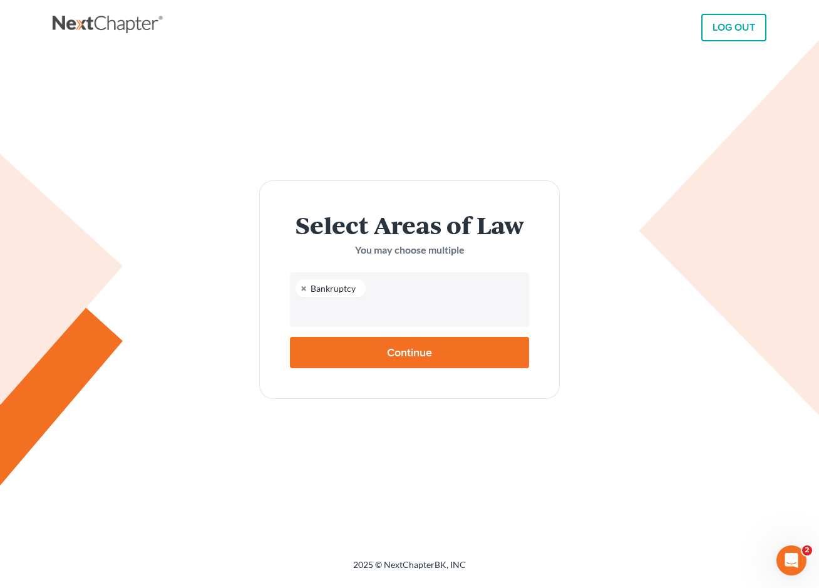
click at [400, 348] on input "Continue" at bounding box center [409, 352] width 239 height 31
type input "Thinking..."
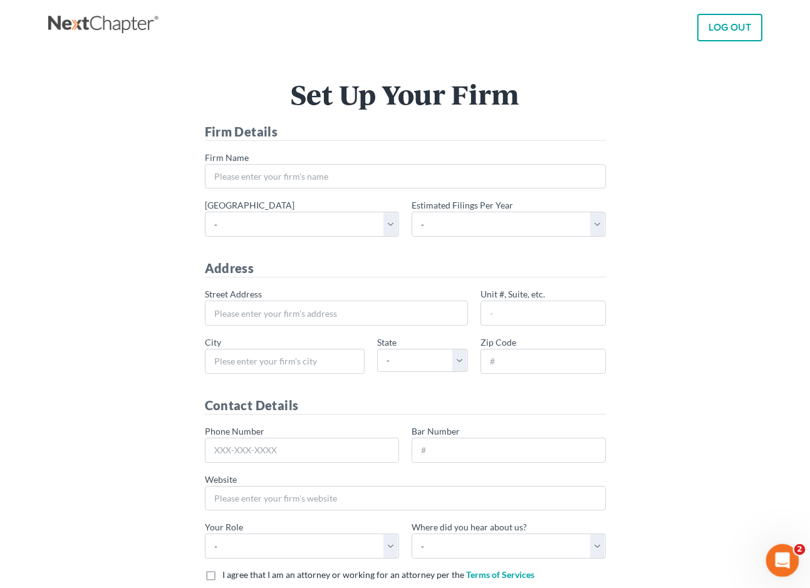
click at [782, 557] on icon "Open Intercom Messenger" at bounding box center [780, 559] width 9 height 10
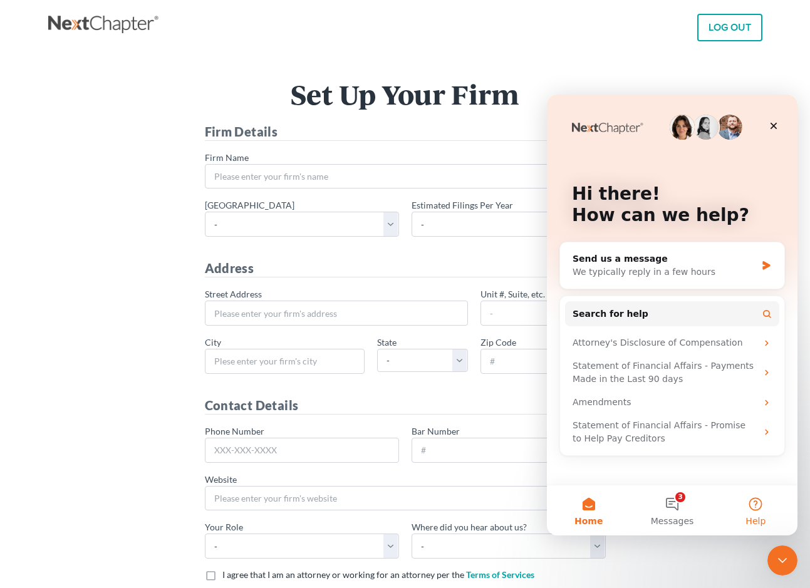
click at [752, 514] on button "Help" at bounding box center [755, 510] width 83 height 50
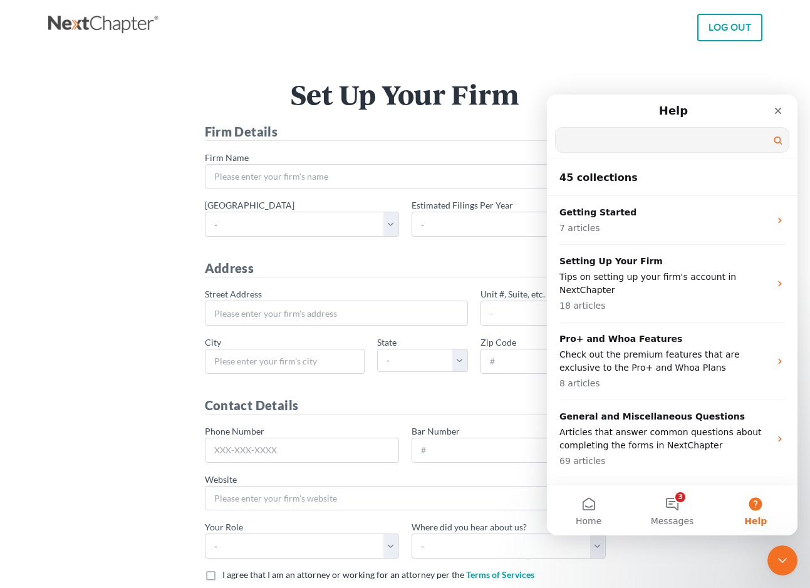
click at [610, 142] on input "Search for help" at bounding box center [672, 140] width 233 height 24
type input "support"
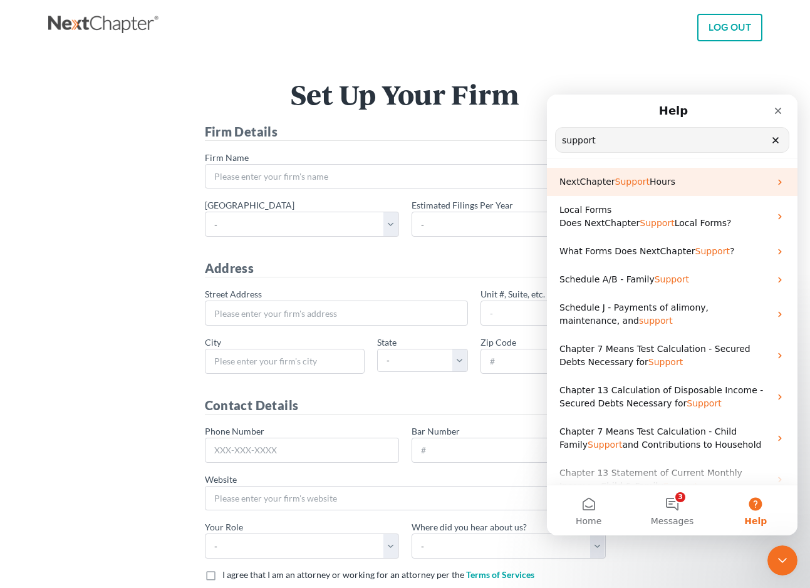
click at [702, 192] on div "NextChapter Support Hours" at bounding box center [672, 182] width 251 height 28
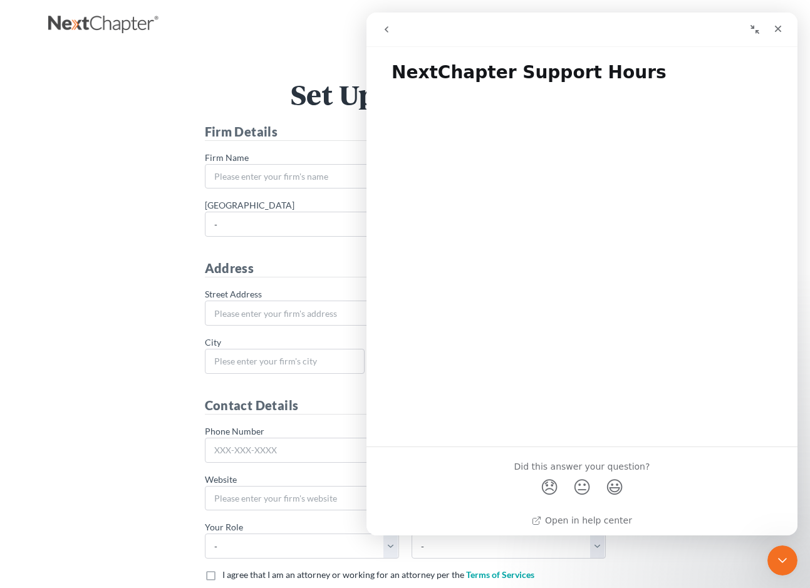
scroll to position [8, 0]
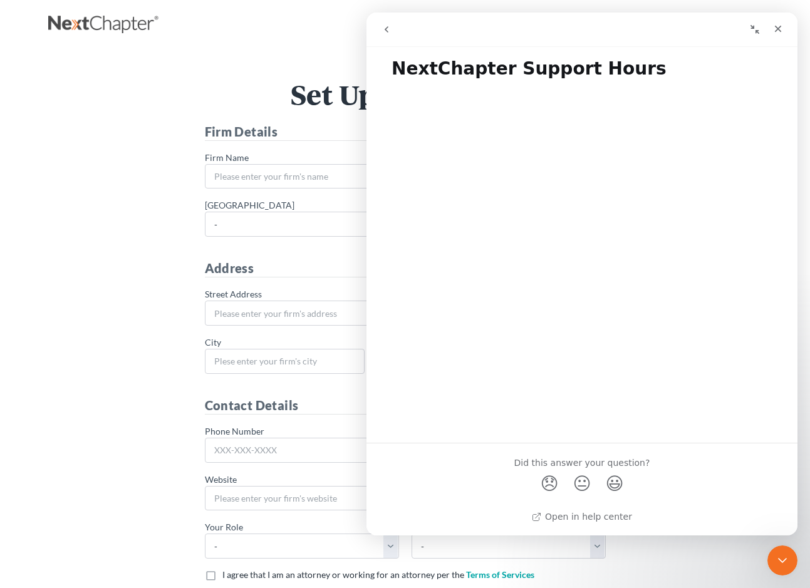
click at [272, 65] on div "Set Up Your Firm Firm Details * Firm Name * Primary district - Alabama - Middle…" at bounding box center [405, 364] width 714 height 626
drag, startPoint x: 256, startPoint y: 79, endPoint x: 278, endPoint y: 58, distance: 29.7
click at [256, 79] on div "Set Up Your Firm Firm Details * Firm Name * Primary district - Alabama - Middle…" at bounding box center [405, 364] width 714 height 626
click at [783, 34] on div "Close" at bounding box center [778, 29] width 23 height 23
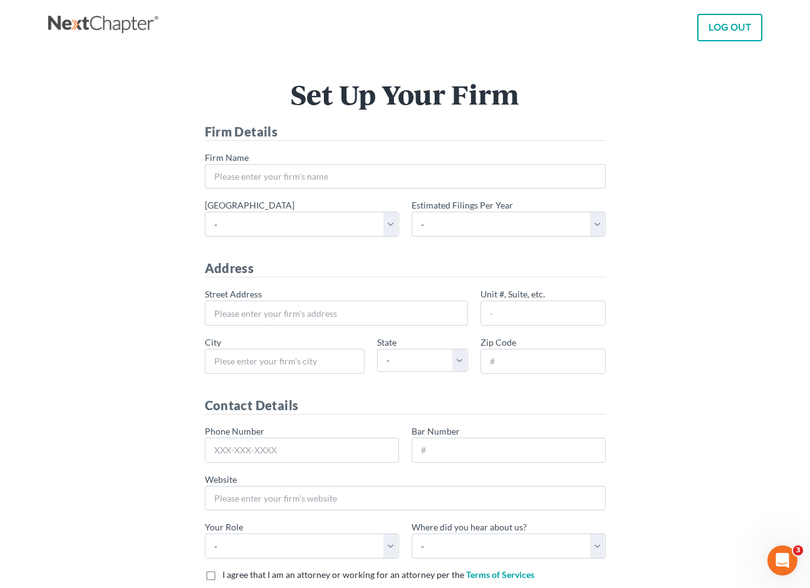
scroll to position [0, 0]
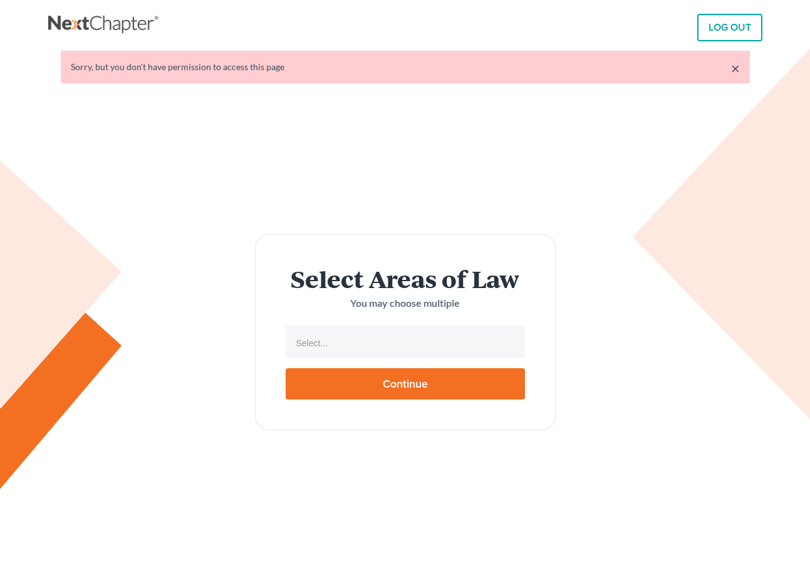
select select
click at [480, 385] on input "Continue" at bounding box center [405, 383] width 239 height 31
type input "Thinking..."
select select
click at [453, 349] on input "text" at bounding box center [404, 343] width 222 height 19
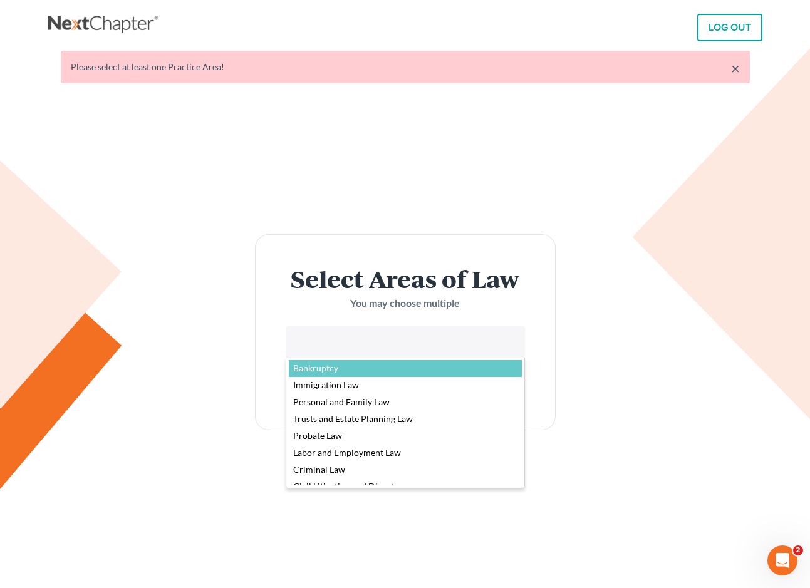
select select "4556"
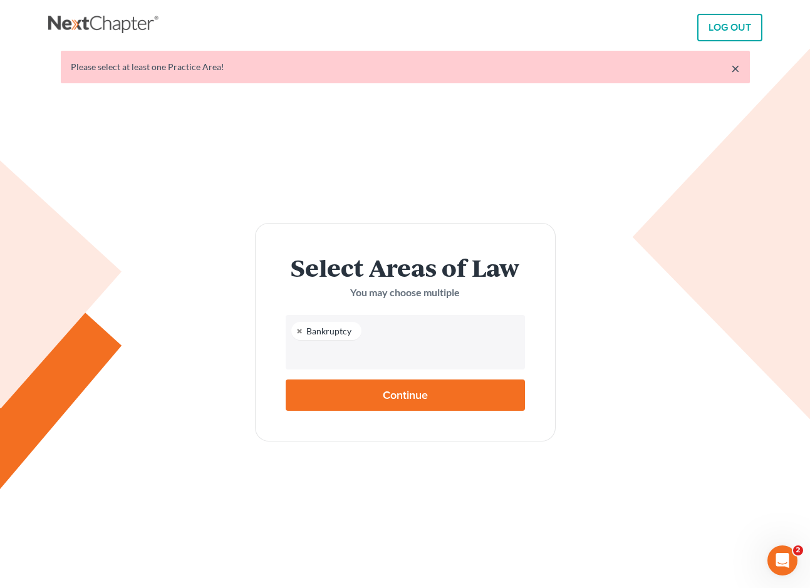
click at [444, 397] on input "Continue" at bounding box center [405, 395] width 239 height 31
type input "Thinking..."
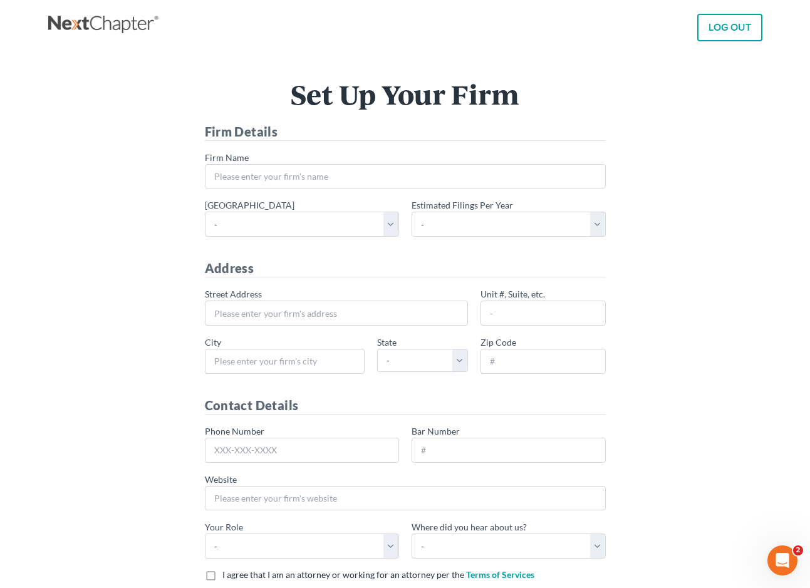
click at [373, 326] on div "* Street Address [GEOGRAPHIC_DATA], etc. * City * State - [US_STATE] AK AR AZ C…" at bounding box center [405, 336] width 413 height 96
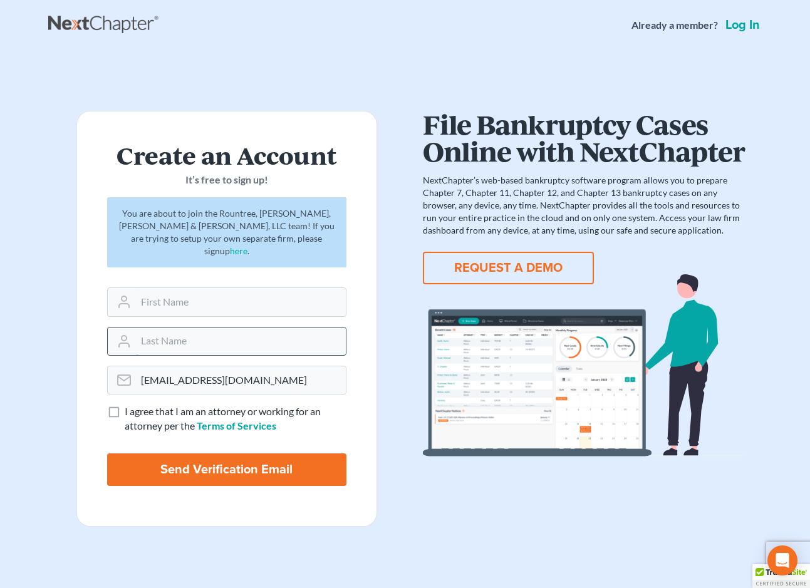
click at [197, 329] on input "text" at bounding box center [241, 342] width 210 height 28
type input "[PERSON_NAME]"
type input "Laney"
drag, startPoint x: 187, startPoint y: 291, endPoint x: 140, endPoint y: 293, distance: 47.6
click at [140, 293] on input "Laney" at bounding box center [241, 302] width 210 height 28
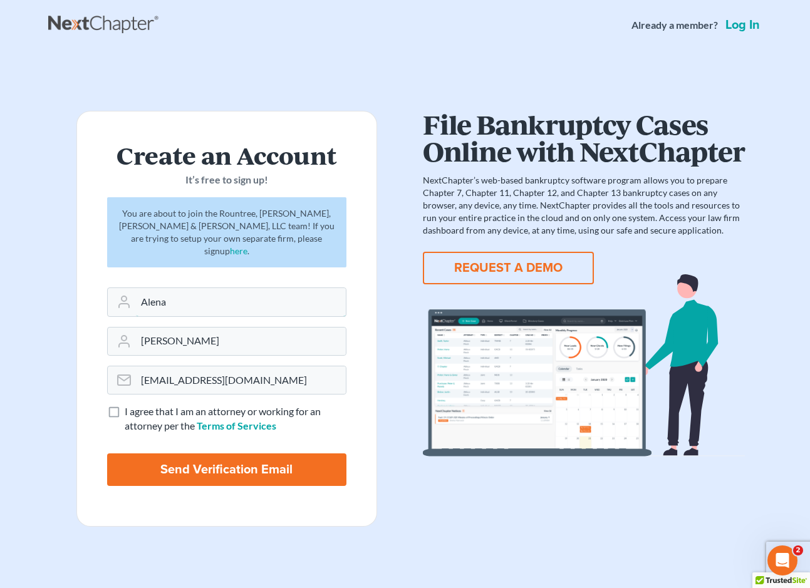
type input "Alena"
click at [363, 258] on form "Create an Account It’s free to sign up! You are about to join the Rountree, Lei…" at bounding box center [226, 319] width 301 height 416
click at [252, 368] on input "lpolvino@rlkglaw.com" at bounding box center [241, 380] width 210 height 28
click at [750, 27] on link "Log in" at bounding box center [742, 25] width 39 height 13
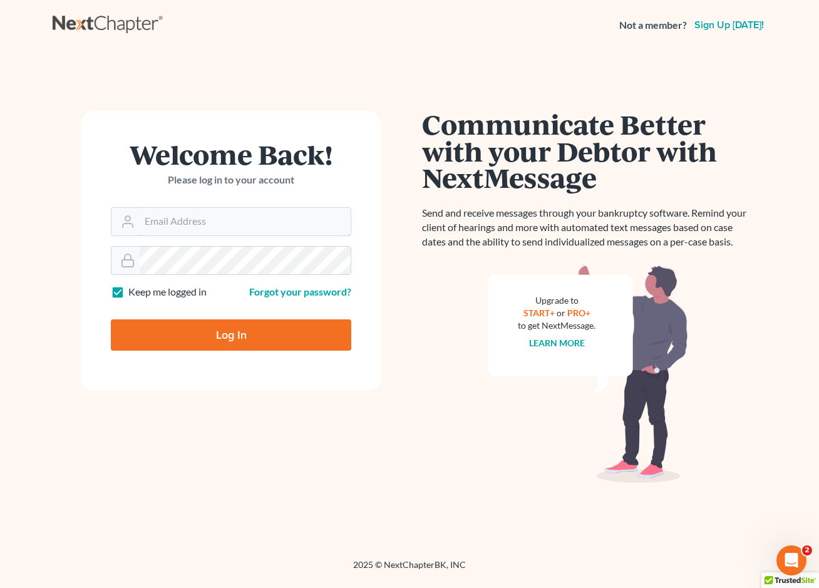
type input "[EMAIL_ADDRESS][DOMAIN_NAME]"
click at [252, 330] on input "Log In" at bounding box center [231, 334] width 241 height 31
type input "Thinking..."
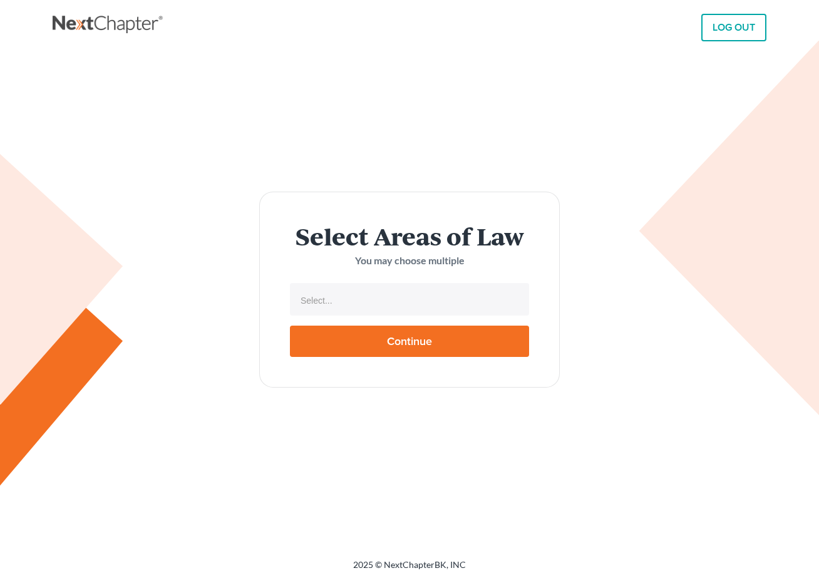
select select
click at [436, 306] on input "text" at bounding box center [409, 300] width 222 height 19
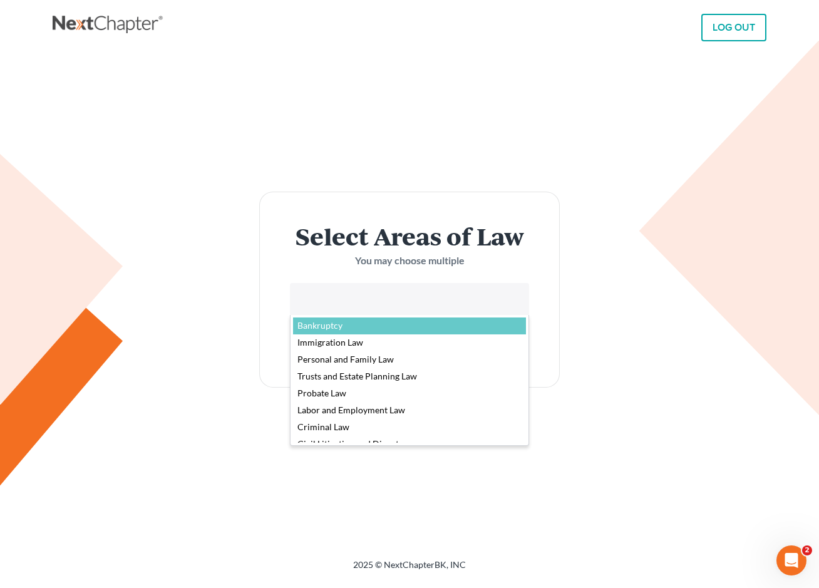
select select "4556"
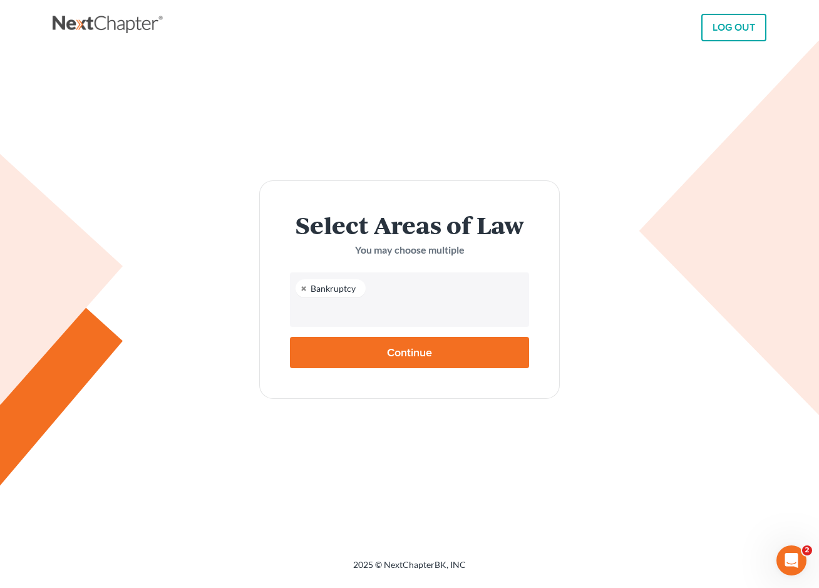
click at [462, 362] on input "Continue" at bounding box center [409, 352] width 239 height 31
type input "Thinking..."
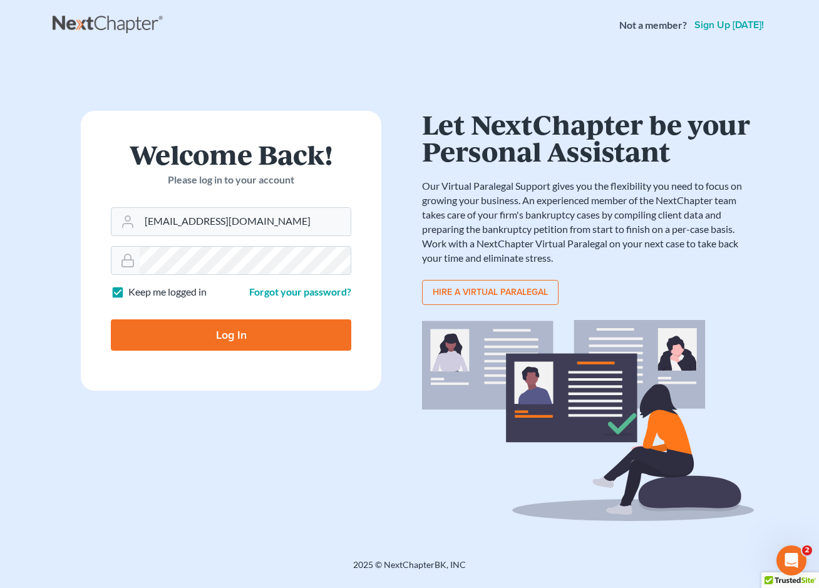
drag, startPoint x: 0, startPoint y: 0, endPoint x: 385, endPoint y: 56, distance: 388.6
click at [385, 56] on div "Welcome Back! Please log in to your account Email Address [EMAIL_ADDRESS][DOMAI…" at bounding box center [410, 290] width 714 height 478
click at [400, 459] on div "Welcome Back! Please log in to your account Email Address [EMAIL_ADDRESS][DOMAI…" at bounding box center [231, 305] width 357 height 388
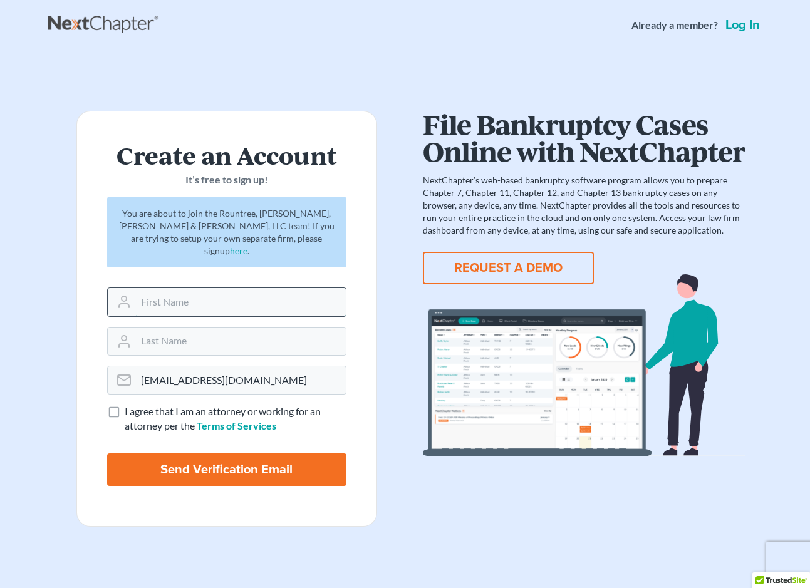
click at [243, 293] on input "text" at bounding box center [241, 302] width 210 height 28
type input "Alena"
type input "[PERSON_NAME]"
click at [125, 405] on label "I agree that I am an attorney or working for an attorney per the Terms of Servi…" at bounding box center [236, 419] width 222 height 29
click at [130, 405] on input "I agree that I am an attorney or working for an attorney per the Terms of Servi…" at bounding box center [134, 409] width 8 height 8
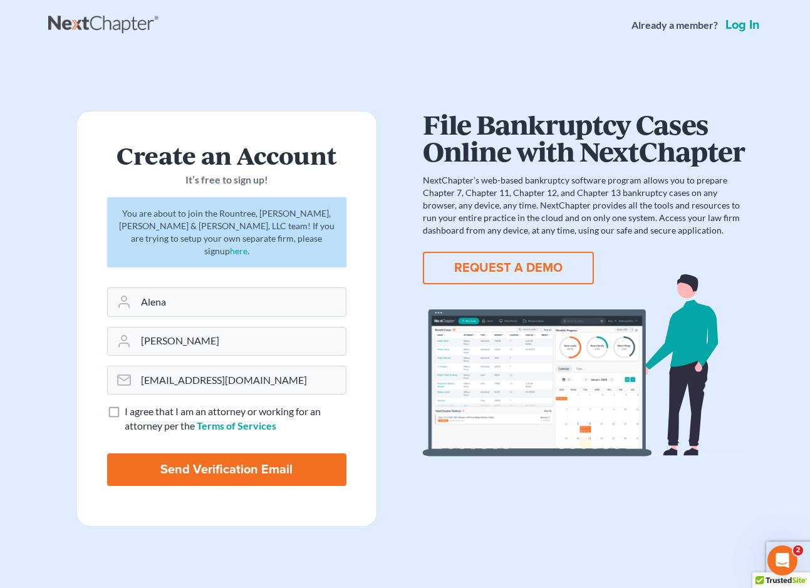
checkbox input "true"
click at [171, 454] on input "Send Verification Email" at bounding box center [226, 470] width 239 height 33
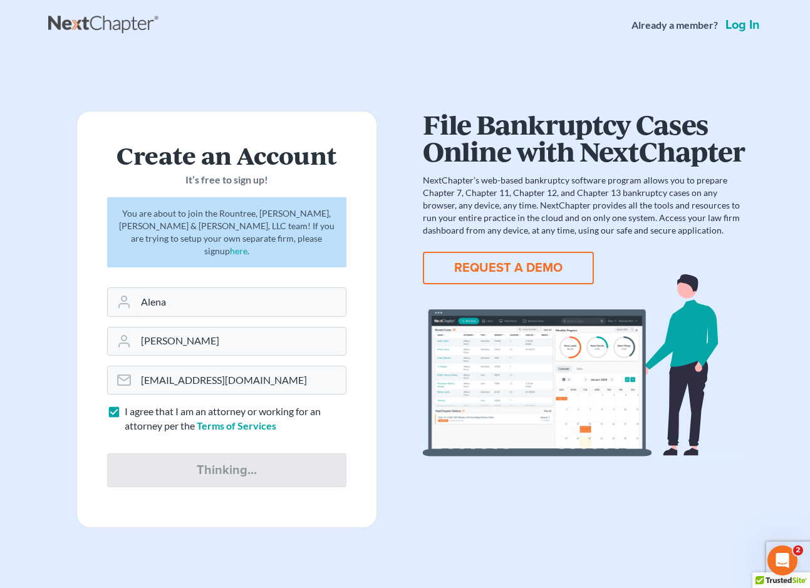
type input "Thinking..."
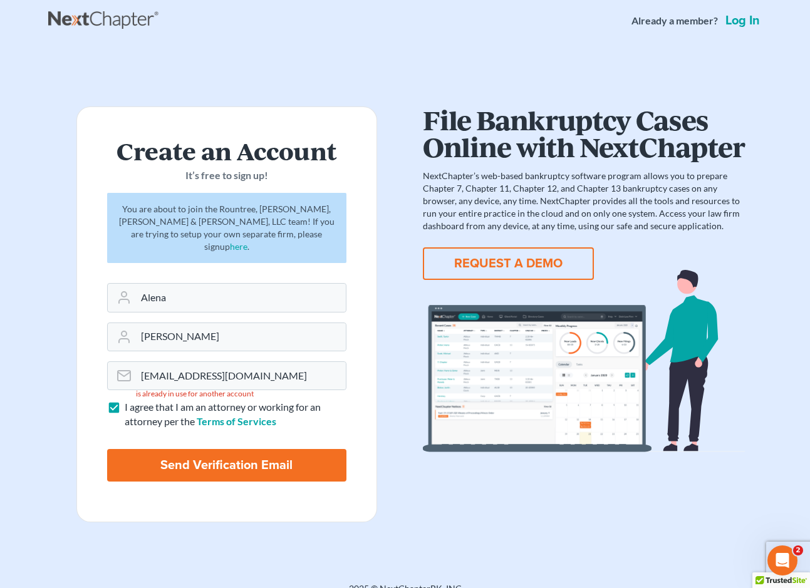
scroll to position [9, 0]
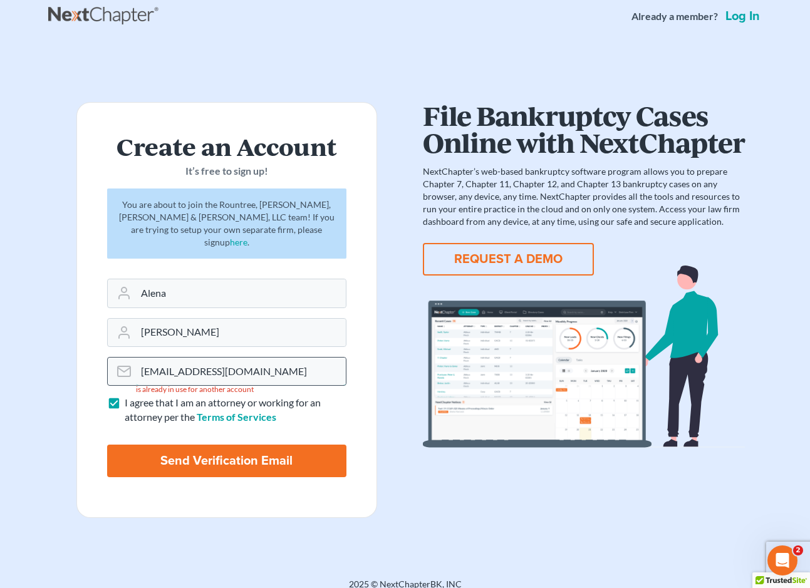
drag, startPoint x: 251, startPoint y: 359, endPoint x: 126, endPoint y: 353, distance: 124.8
click at [126, 357] on div "[EMAIL_ADDRESS][DOMAIN_NAME] is already in use for another account" at bounding box center [226, 371] width 239 height 29
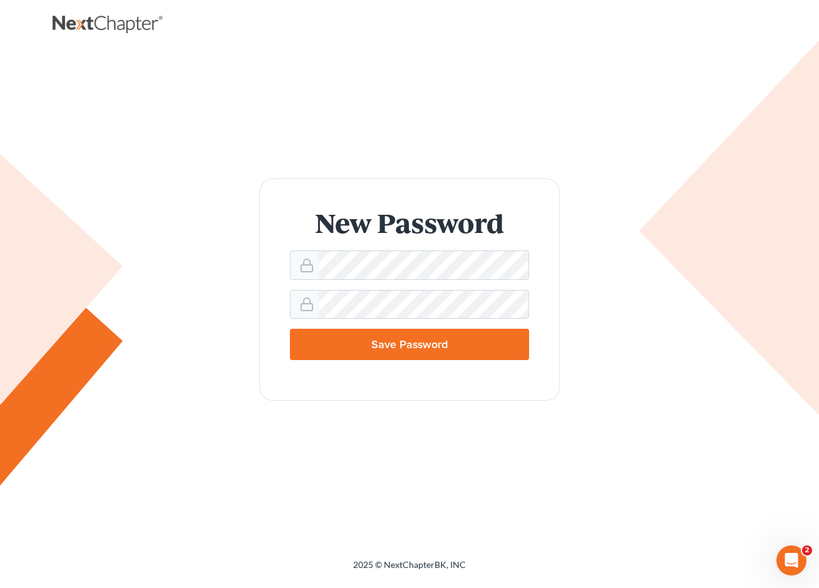
click at [576, 239] on div "New Password Save Password" at bounding box center [409, 290] width 689 height 222
click at [303, 461] on div "New Password Save Password" at bounding box center [410, 290] width 714 height 478
click at [393, 353] on input "Save Password" at bounding box center [409, 344] width 239 height 31
type input "Thinking..."
click at [320, 395] on form "New Password is too short (minimum is 8 characters) Save Password" at bounding box center [409, 290] width 301 height 222
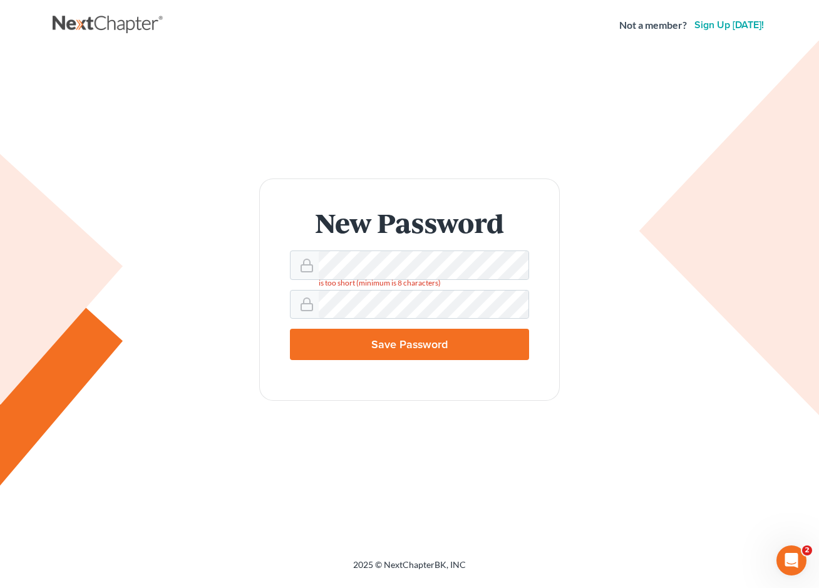
click at [392, 353] on input "Save Password" at bounding box center [409, 344] width 239 height 31
type input "Thinking..."
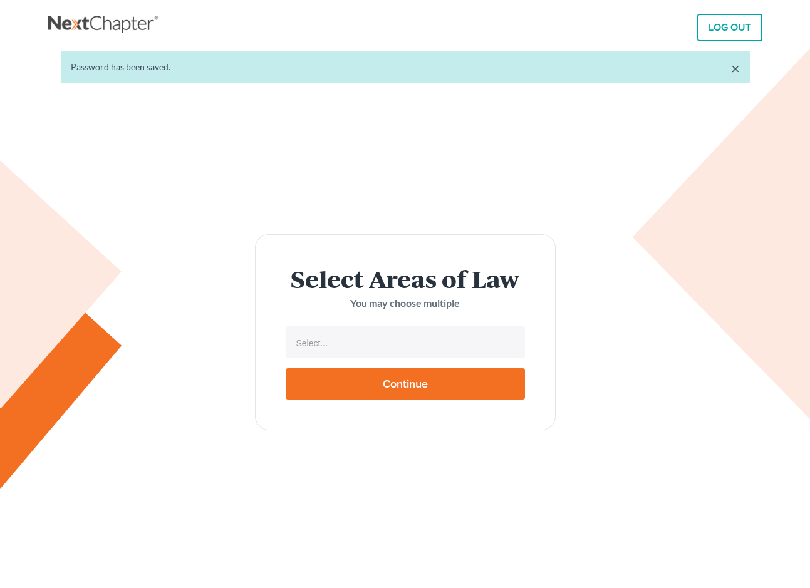
select select
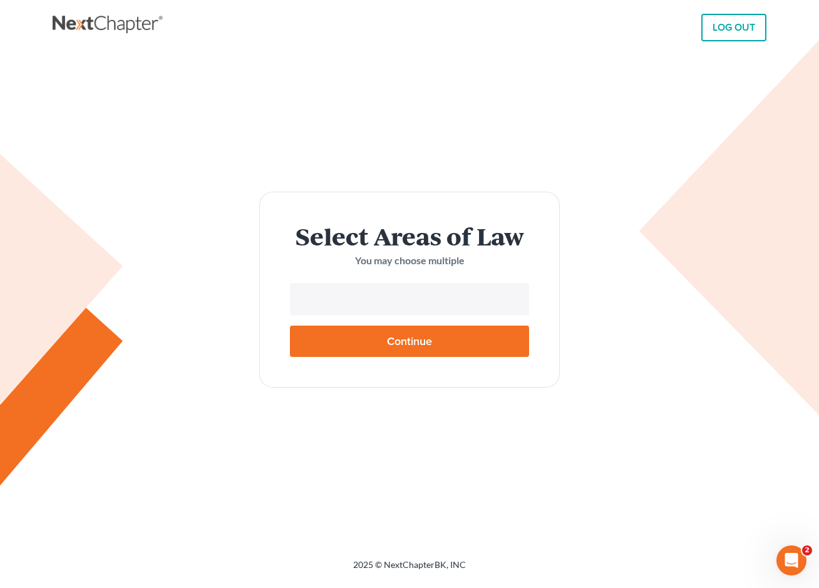
click at [435, 307] on input "text" at bounding box center [409, 300] width 222 height 19
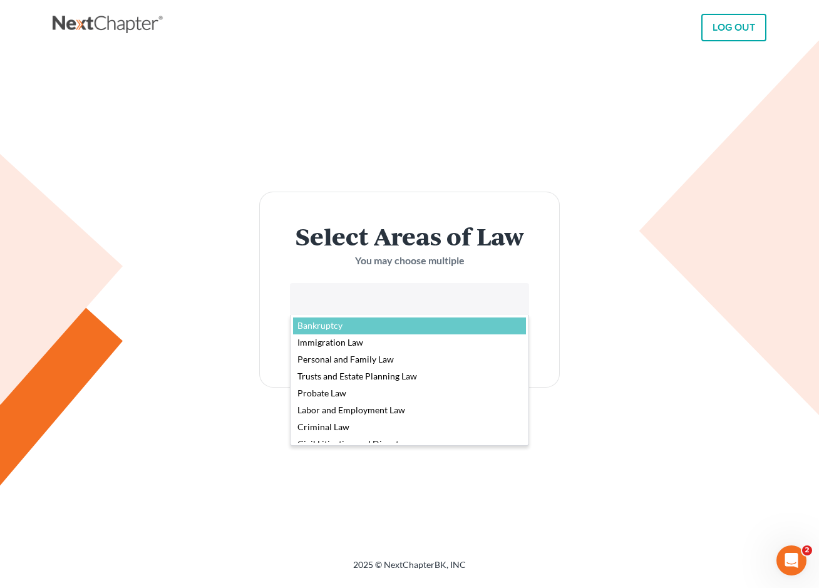
select select "4556"
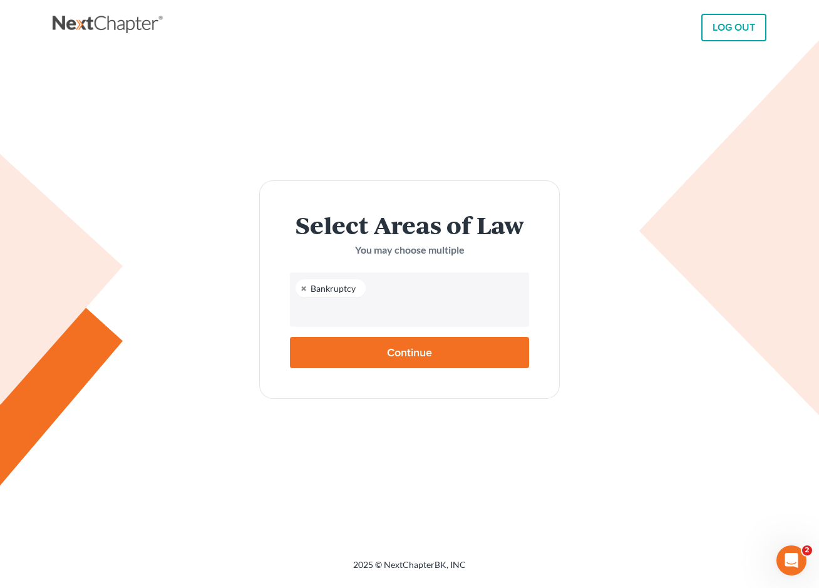
click at [417, 346] on input "Continue" at bounding box center [409, 352] width 239 height 31
type input "Thinking..."
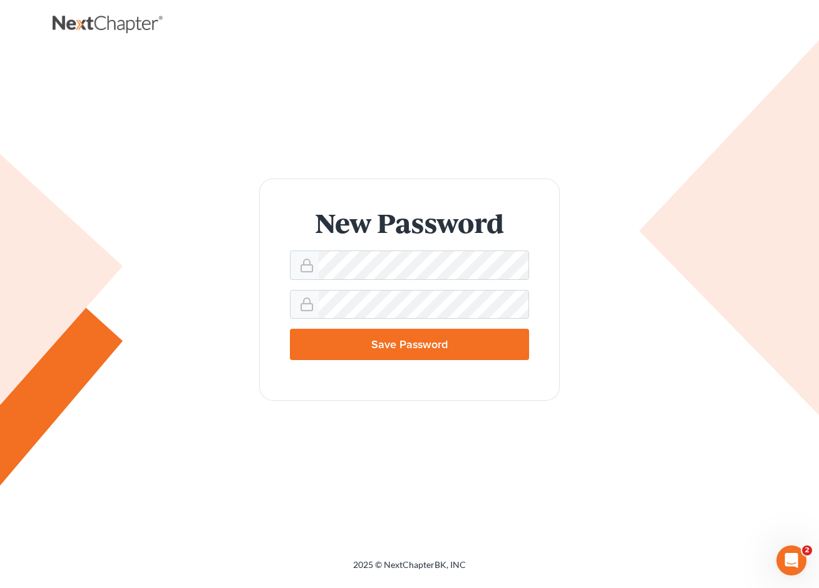
click at [420, 351] on input "Save Password" at bounding box center [409, 344] width 239 height 31
type input "Thinking..."
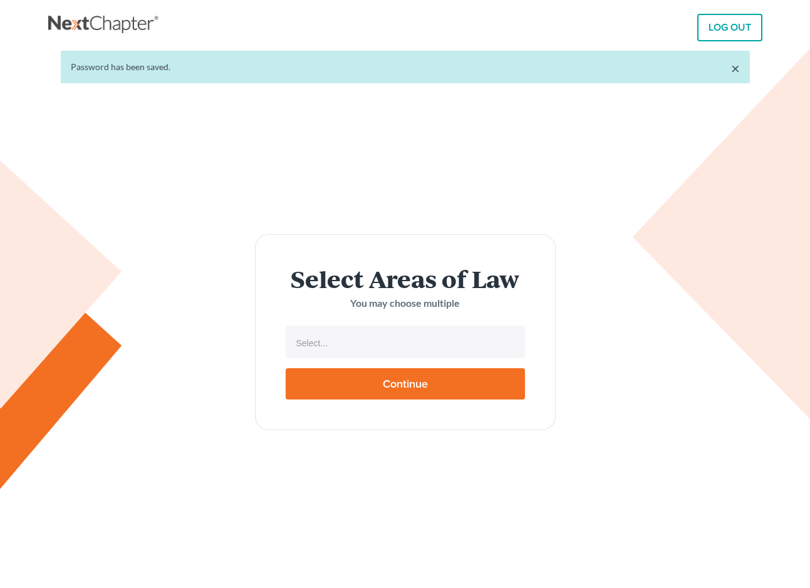
select select
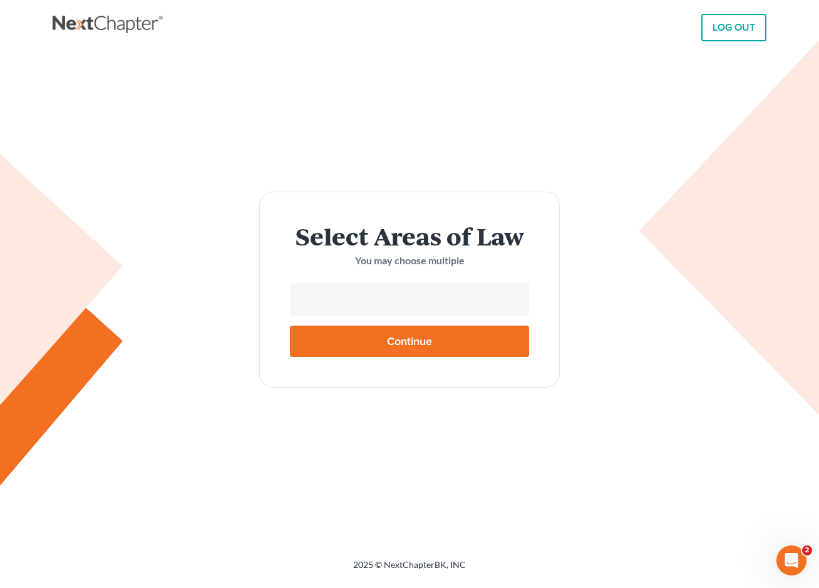
click at [424, 305] on input "text" at bounding box center [409, 300] width 222 height 19
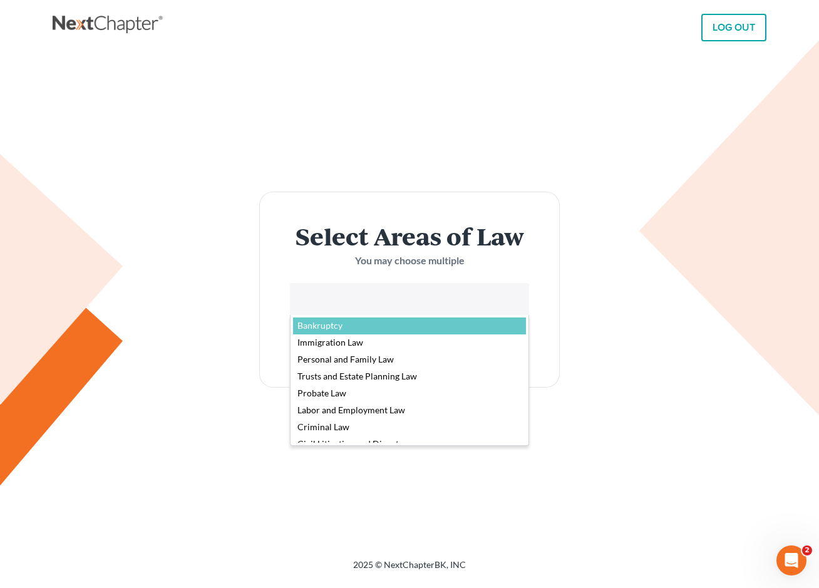
select select "4556"
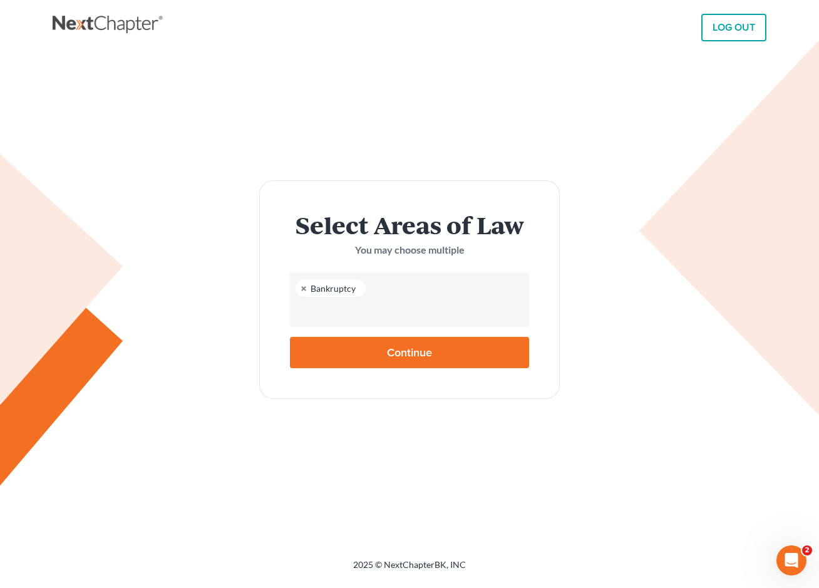
click at [416, 356] on input "Continue" at bounding box center [409, 352] width 239 height 31
type input "Thinking..."
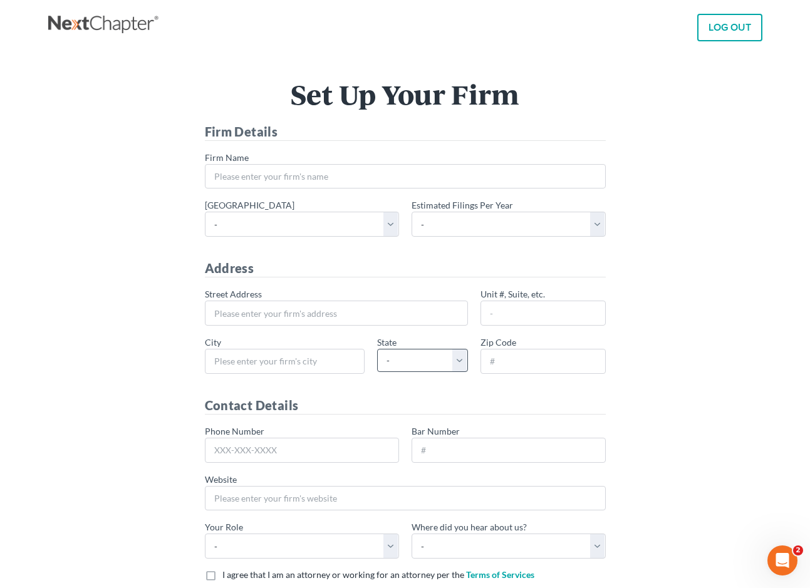
scroll to position [111, 0]
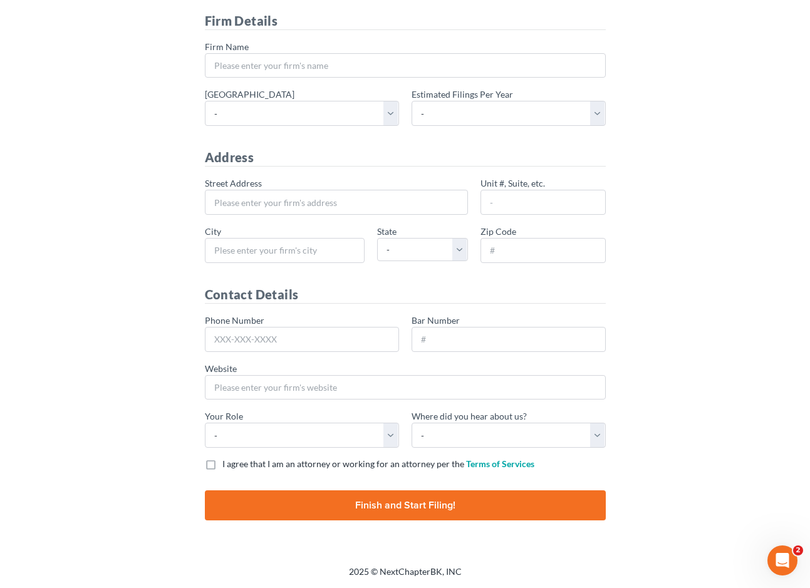
click at [479, 506] on input "Finish and Start Filing!" at bounding box center [405, 505] width 401 height 30
type input "Thinking..."
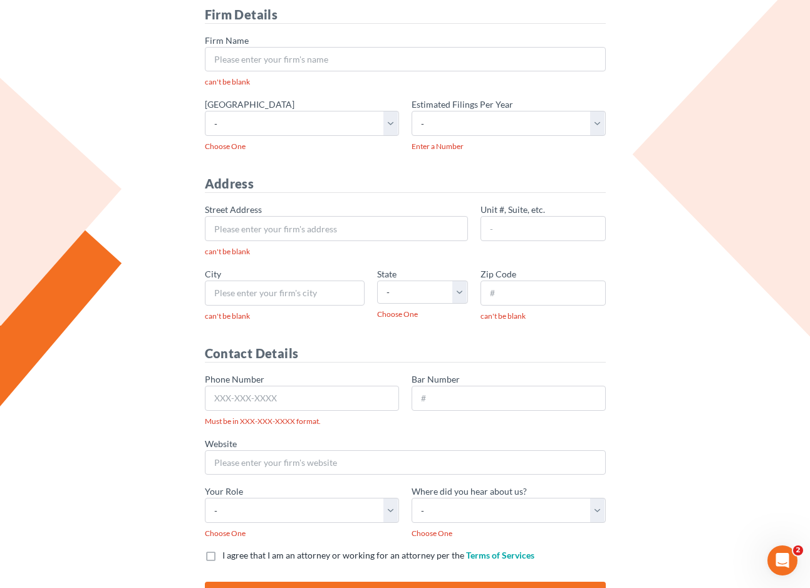
scroll to position [209, 0]
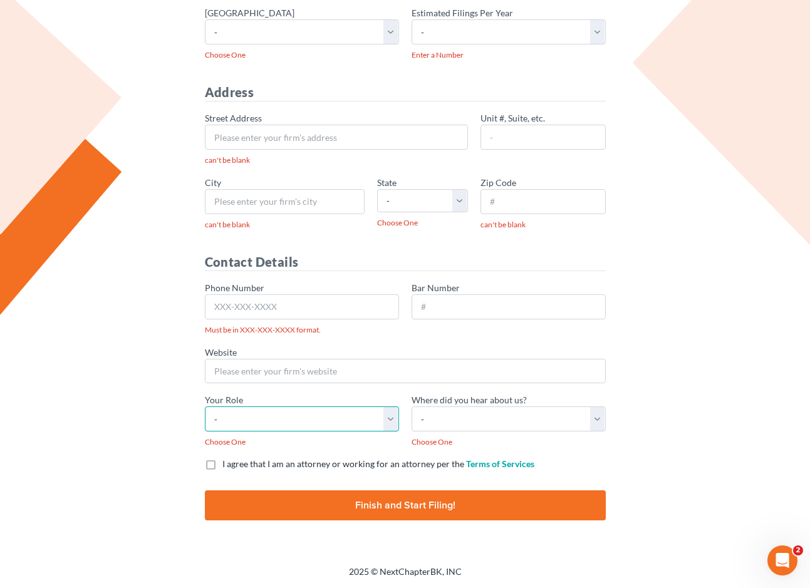
click at [304, 418] on select "- Attorney Paralegal Assistant" at bounding box center [302, 419] width 194 height 25
select select "assistant"
click at [205, 407] on select "- Attorney Paralegal Assistant" at bounding box center [302, 419] width 194 height 25
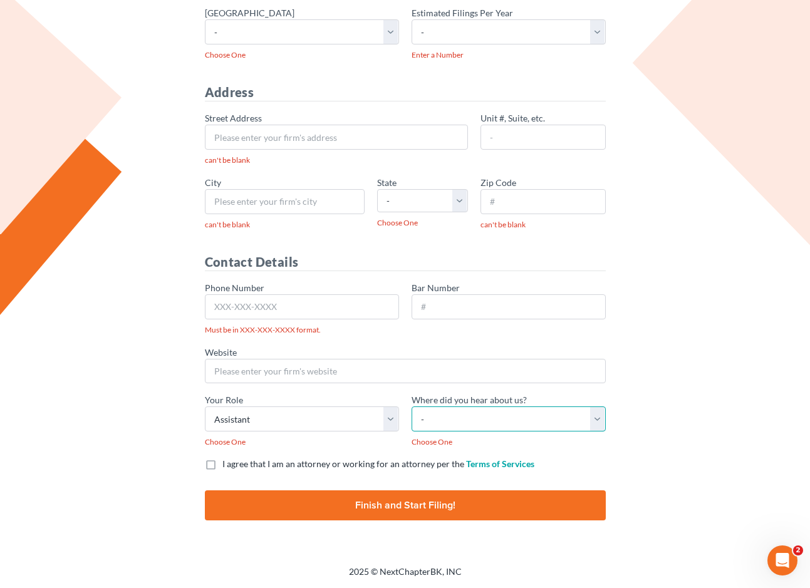
click at [468, 418] on select "- Bar association Capterra Clio Email Facebook Google Word of mouth Other" at bounding box center [509, 419] width 194 height 25
select select "Word of Mouth"
click at [412, 407] on select "- Bar association Capterra Clio Email Facebook Google Word of mouth Other" at bounding box center [509, 419] width 194 height 25
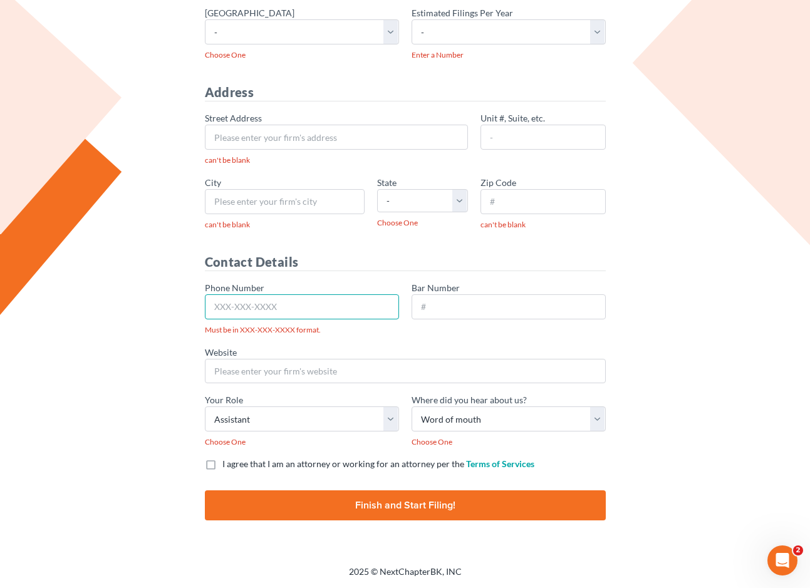
click at [313, 311] on input "Phone Number" at bounding box center [302, 306] width 194 height 25
click at [291, 299] on input "Phone Number" at bounding box center [302, 306] width 194 height 25
type input "[PHONE_NUMBER]"
click at [270, 200] on input "* City" at bounding box center [285, 201] width 160 height 25
type input "[GEOGRAPHIC_DATA]"
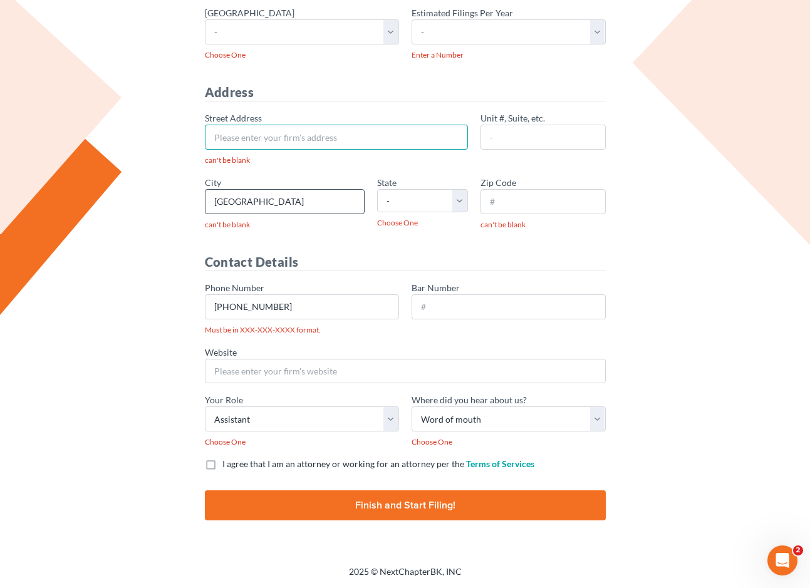
type input "[STREET_ADDRESS][PERSON_NAME]"
select select "GA"
type input "30329"
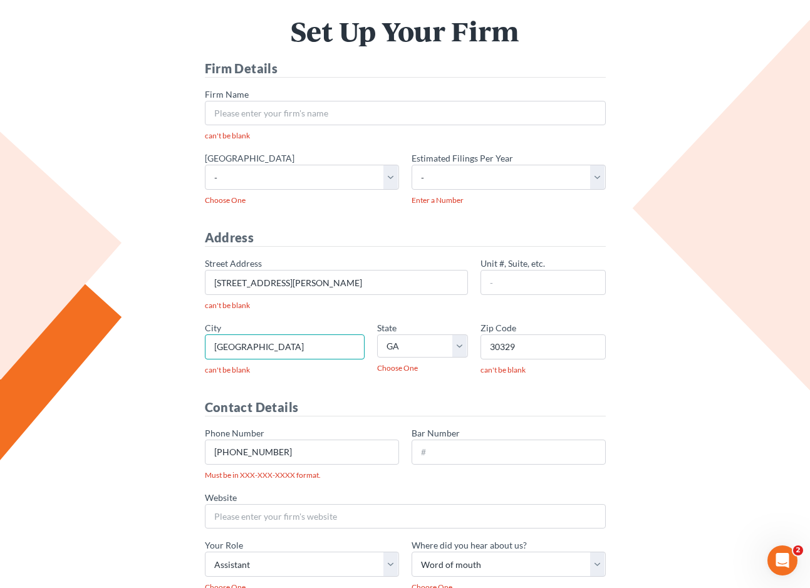
scroll to position [21, 0]
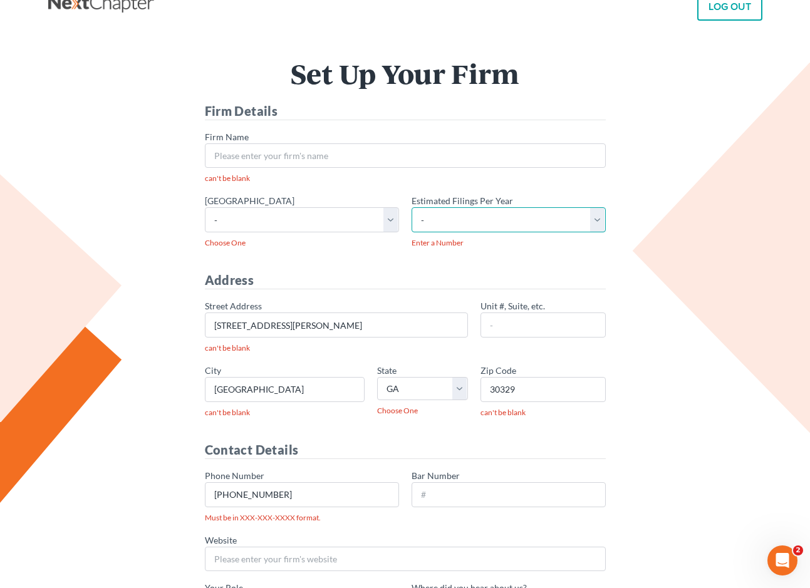
click at [499, 226] on select "- 1-10 11-50 50+" at bounding box center [509, 219] width 194 height 25
select select "50"
click at [412, 207] on select "- 1-10 11-50 50+" at bounding box center [509, 219] width 194 height 25
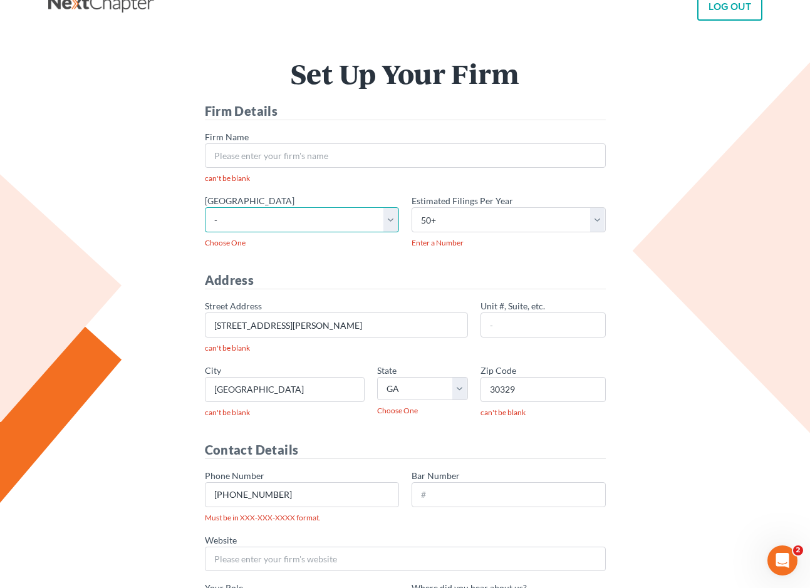
click at [348, 223] on select "- [US_STATE] - [GEOGRAPHIC_DATA] [US_STATE] - [GEOGRAPHIC_DATA][US_STATE] - Sou…" at bounding box center [302, 219] width 194 height 25
select select "22"
click at [205, 207] on select "- [US_STATE] - [GEOGRAPHIC_DATA] [US_STATE] - [GEOGRAPHIC_DATA][US_STATE] - Sou…" at bounding box center [302, 219] width 194 height 25
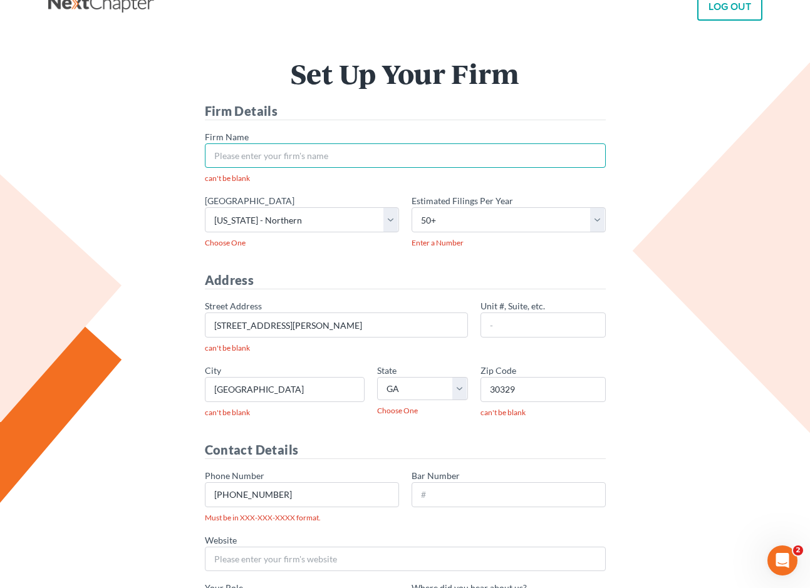
click at [320, 158] on input "* Firm Name" at bounding box center [405, 155] width 401 height 25
click at [431, 159] on input "* Firm Name" at bounding box center [405, 155] width 401 height 25
paste input "Rountree, Leitman, [PERSON_NAME] & [PERSON_NAME], LLC."
type input "Rountree, Leitman, [PERSON_NAME] & [PERSON_NAME], LLC."
click at [713, 166] on div "Set Up Your Firm Firm Details * Firm Name [PERSON_NAME], [PERSON_NAME] & [PERSO…" at bounding box center [405, 391] width 702 height 663
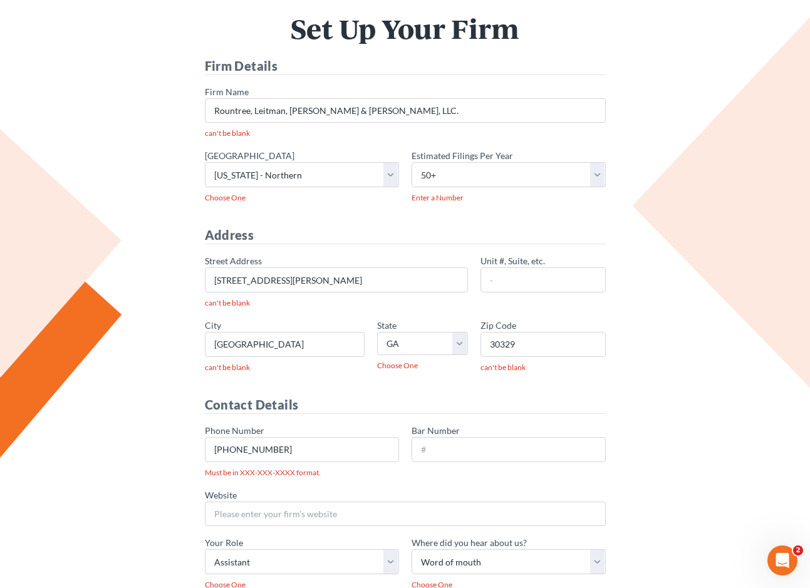
scroll to position [209, 0]
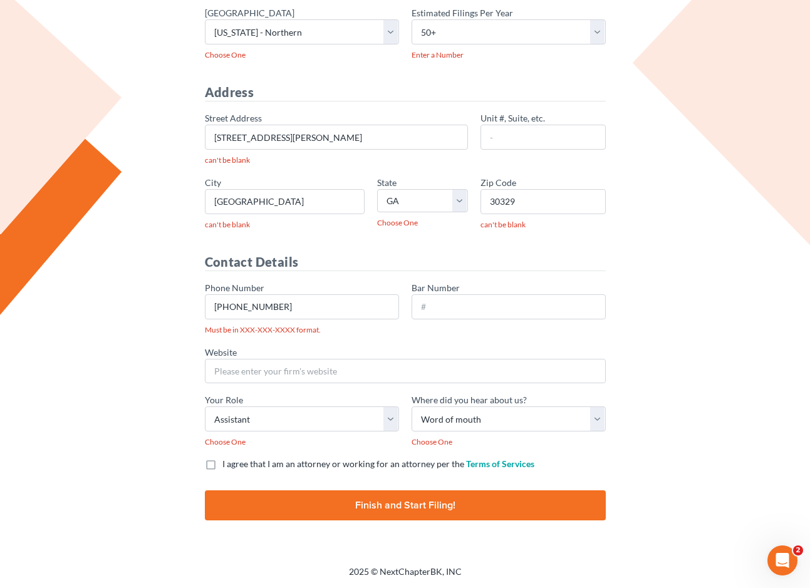
click at [222, 464] on label "I agree that I am an attorney or working for an attorney per the Terms of Servi…" at bounding box center [378, 464] width 312 height 13
click at [227, 464] on input "I agree that I am an attorney or working for an attorney per the Terms of Servi…" at bounding box center [231, 462] width 8 height 8
checkbox input "true"
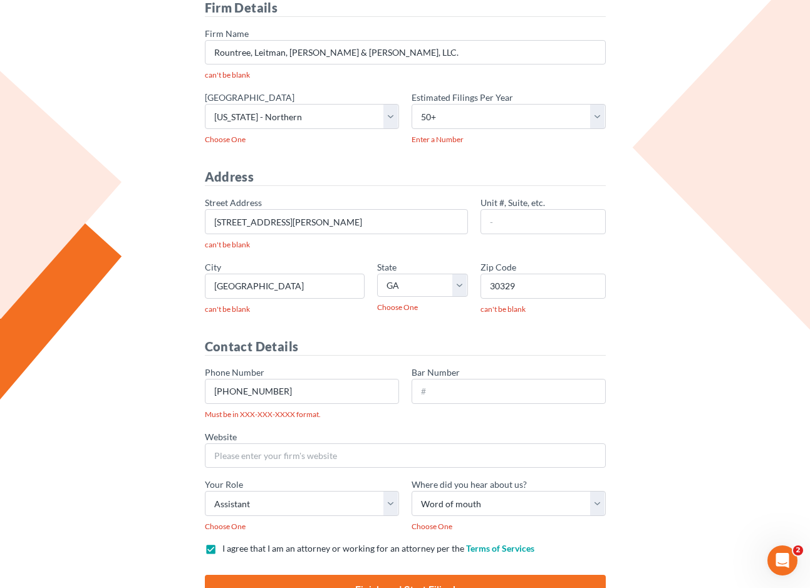
scroll to position [125, 0]
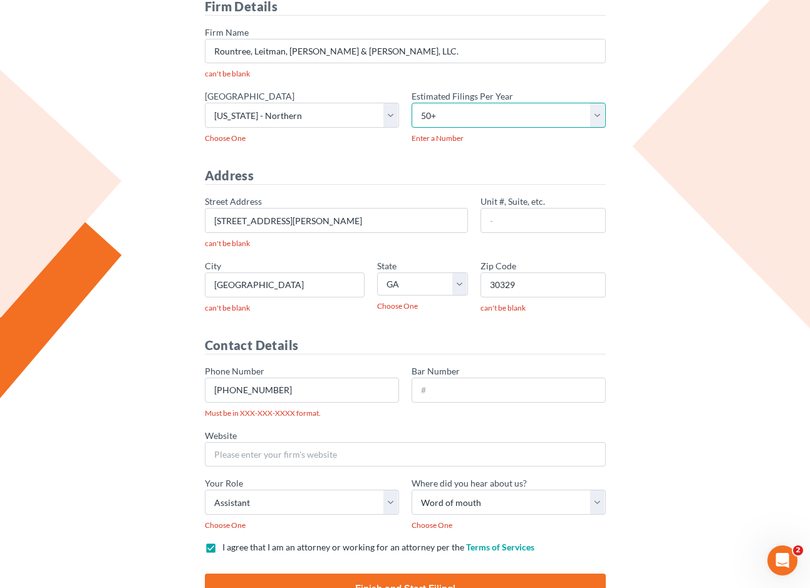
click at [533, 122] on select "- 1-10 11-50 50+" at bounding box center [509, 115] width 194 height 25
select select "10"
click at [412, 103] on select "- 1-10 11-50 50+" at bounding box center [509, 115] width 194 height 25
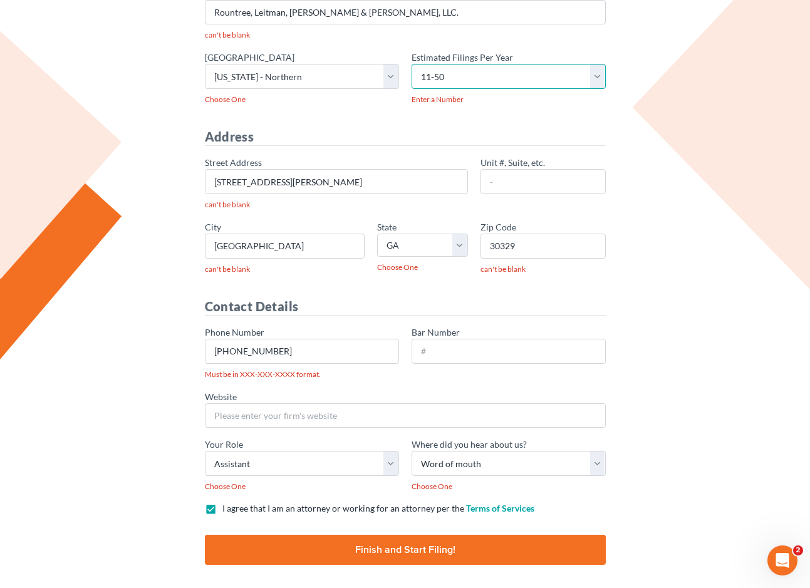
scroll to position [209, 0]
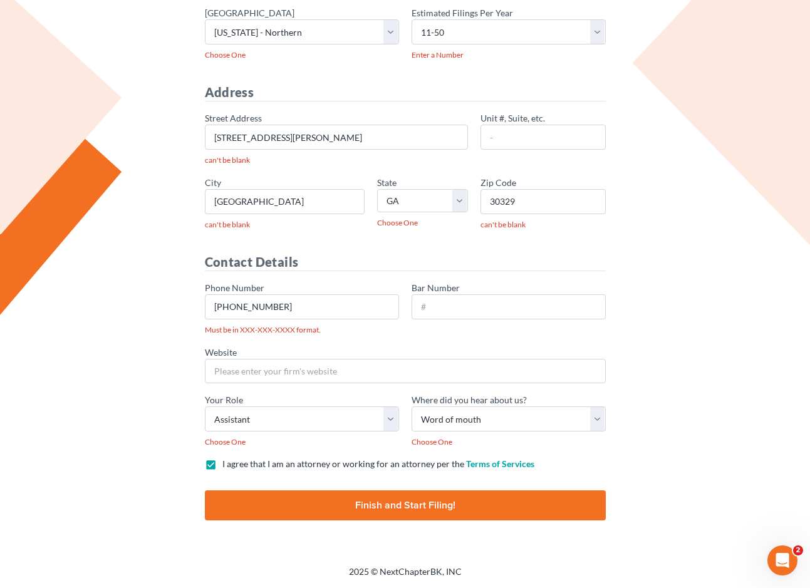
click at [524, 502] on input "Finish and Start Filing!" at bounding box center [405, 505] width 401 height 30
type input "Thinking..."
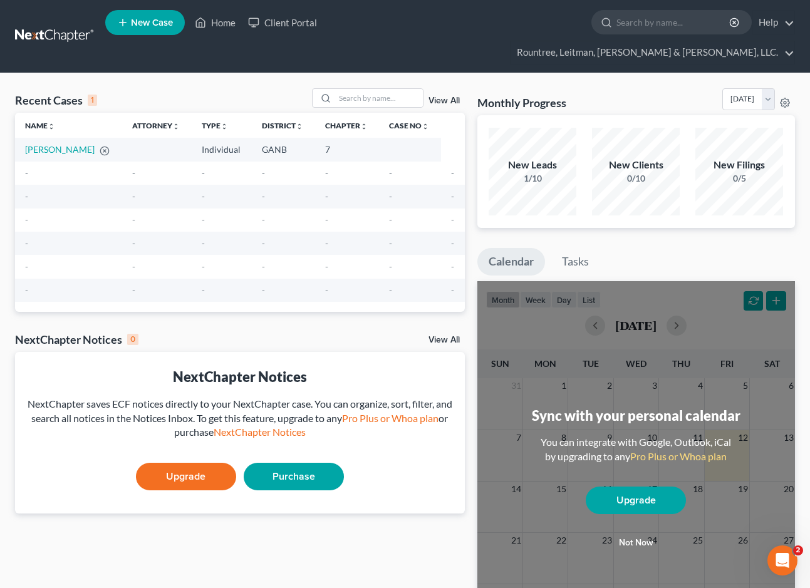
click at [375, 296] on div "Recent Cases 1 View All Name unfold_more expand_more expand_less Attorney unfol…" at bounding box center [240, 398] width 462 height 620
click at [780, 41] on link "Rountree, Leitman, [PERSON_NAME] & [PERSON_NAME], LLC." at bounding box center [653, 52] width 284 height 23
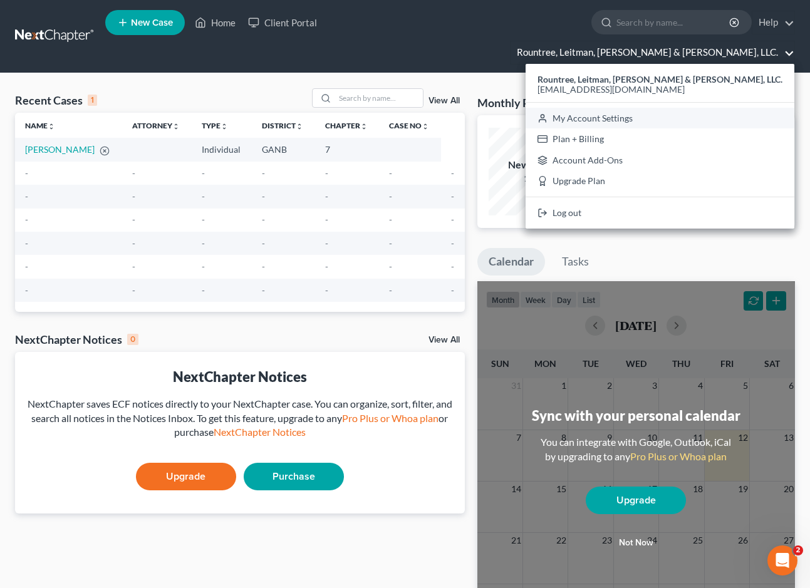
click at [719, 108] on link "My Account Settings" at bounding box center [660, 118] width 269 height 21
select select "24"
select select "10"
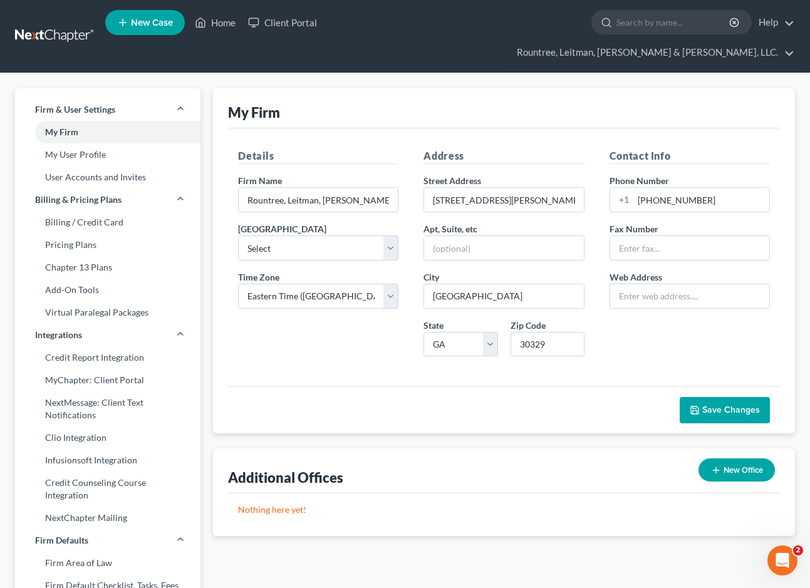
click at [385, 93] on div "My Firm" at bounding box center [504, 108] width 552 height 40
click at [143, 143] on link "My User Profile" at bounding box center [107, 154] width 185 height 23
select select "10"
select select "assistant"
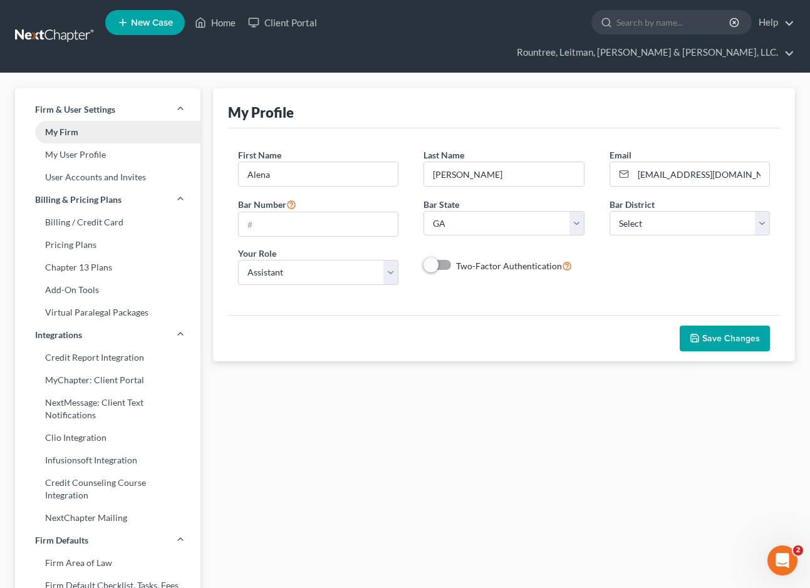
click at [105, 121] on link "My Firm" at bounding box center [107, 132] width 185 height 23
select select "19"
select select "24"
select select "10"
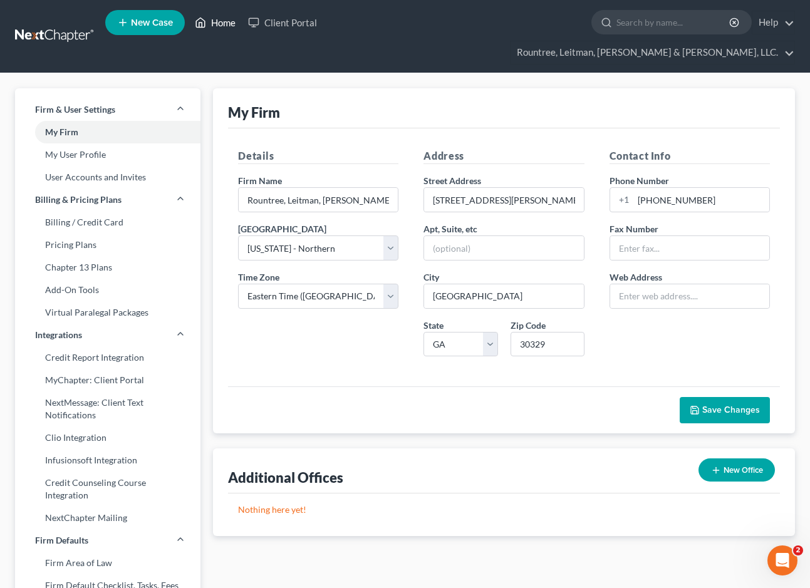
click at [218, 26] on link "Home" at bounding box center [215, 22] width 53 height 23
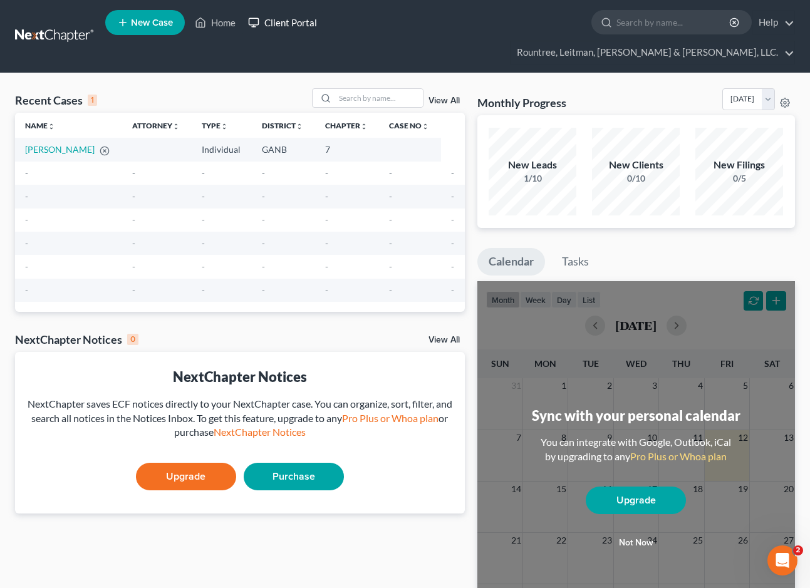
click at [256, 25] on icon at bounding box center [253, 22] width 11 height 15
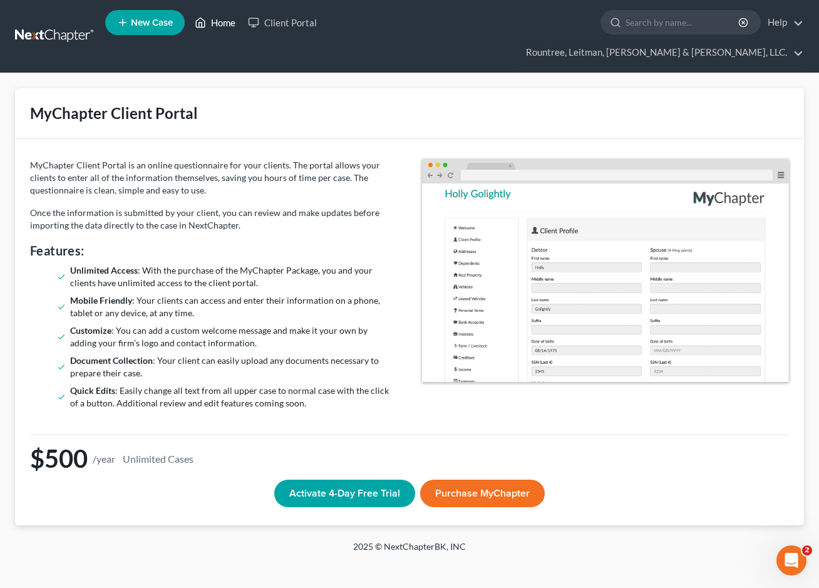
click at [223, 24] on link "Home" at bounding box center [215, 22] width 53 height 23
